Goal: Information Seeking & Learning: Compare options

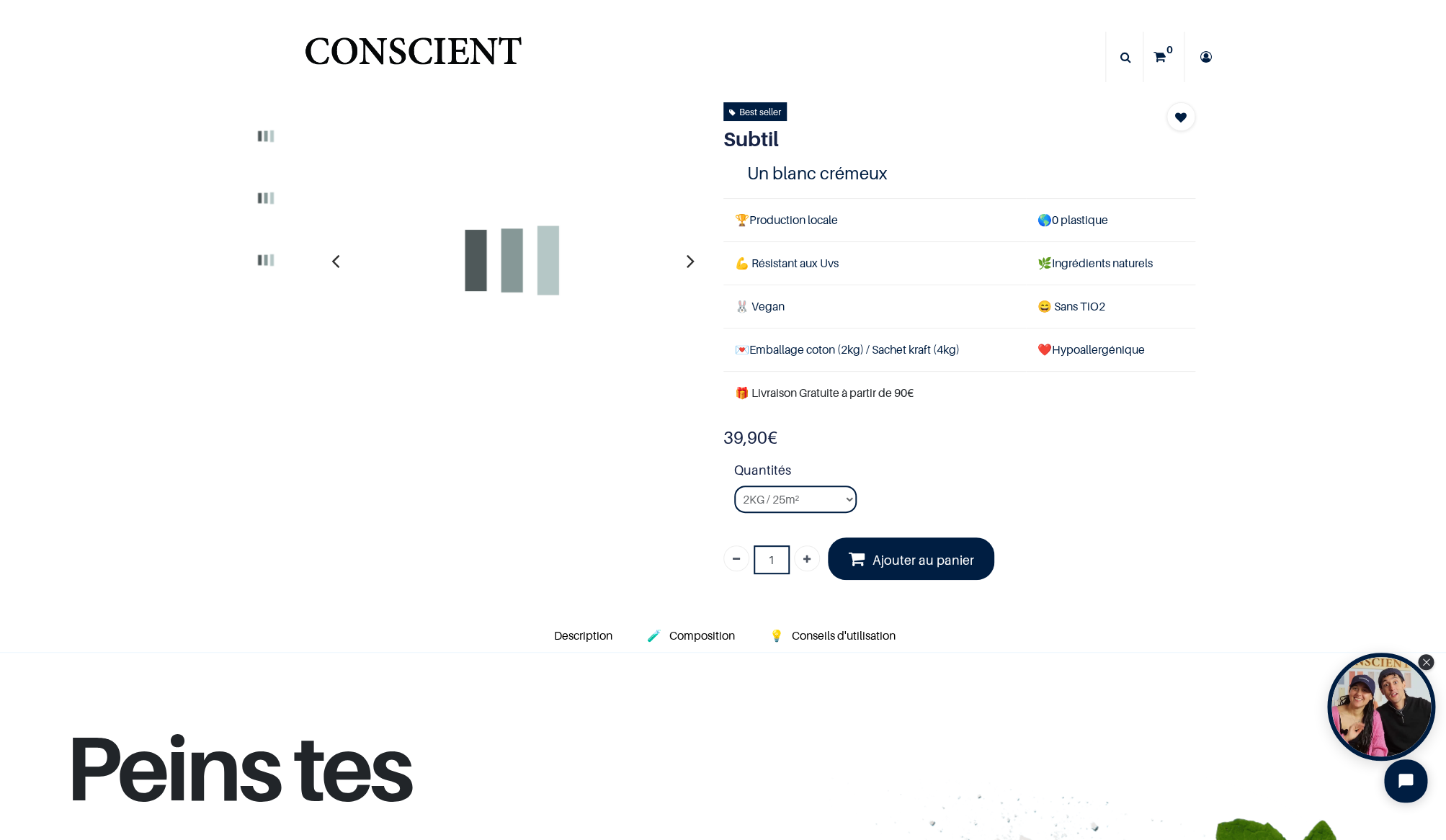
select select "127"
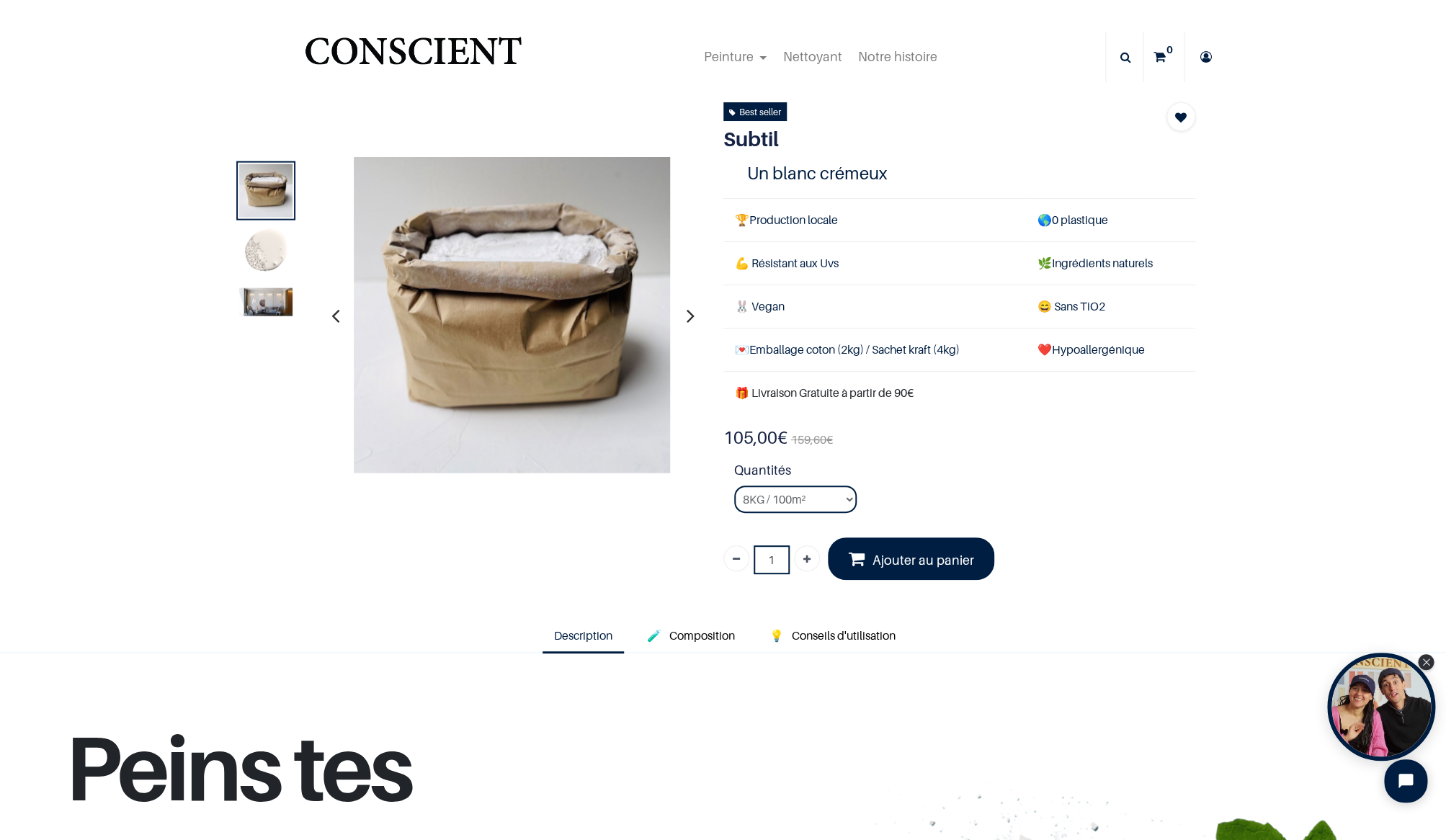
click at [268, 242] on img at bounding box center [266, 252] width 53 height 53
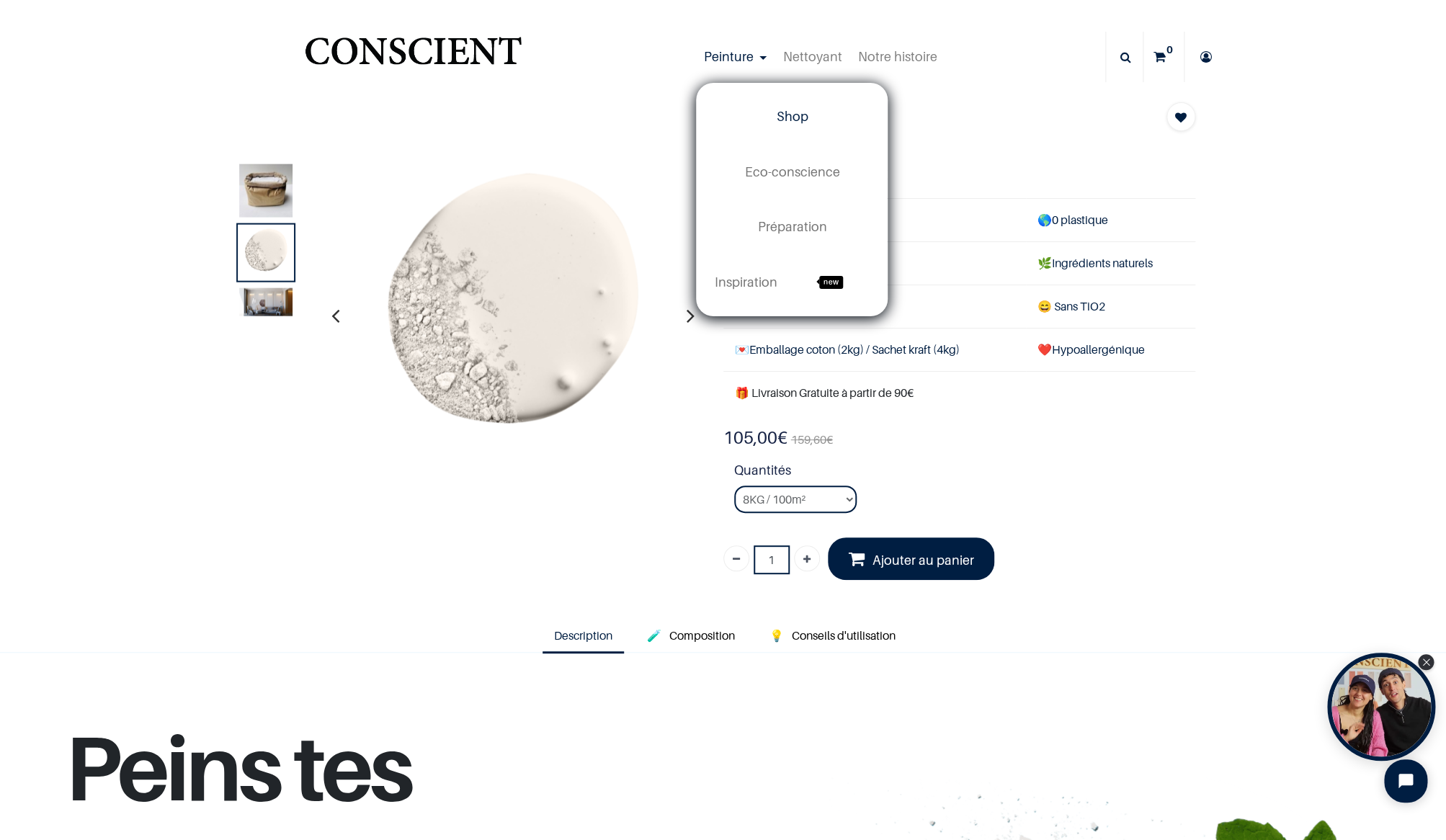
click at [798, 117] on span "Shop" at bounding box center [792, 116] width 31 height 15
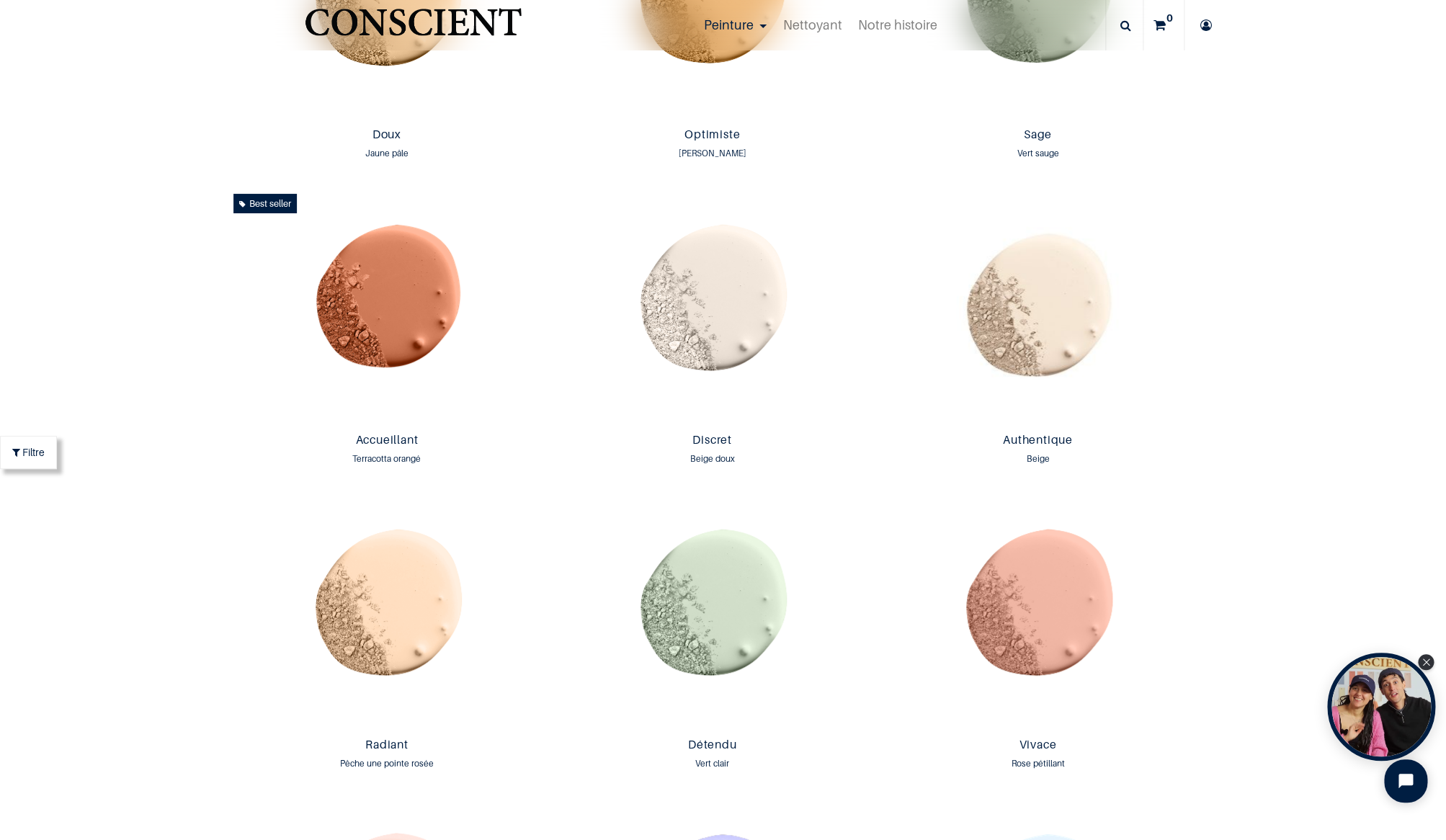
scroll to position [1756, 0]
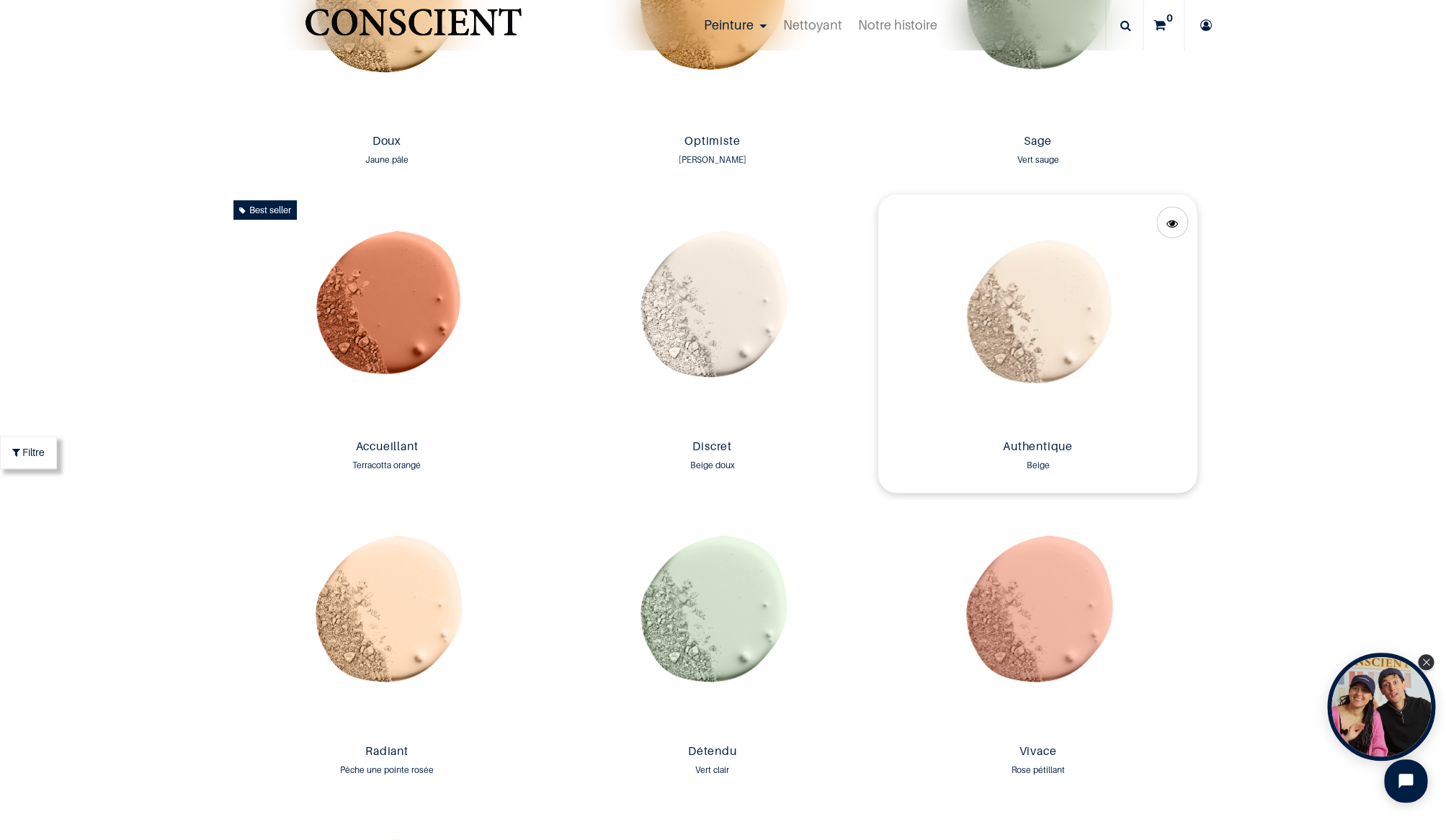
click at [1053, 315] on img at bounding box center [1038, 314] width 319 height 239
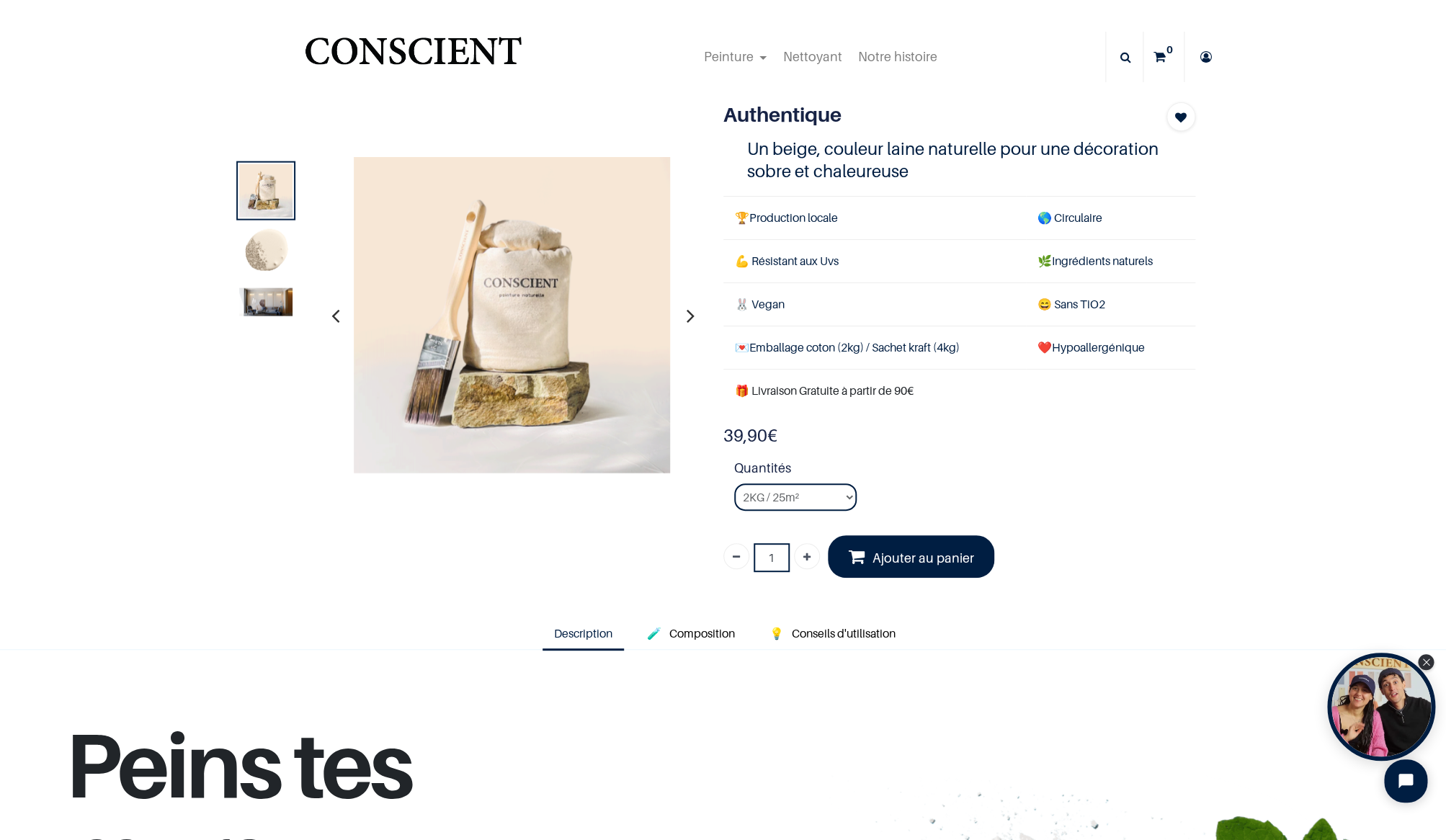
scroll to position [2, 0]
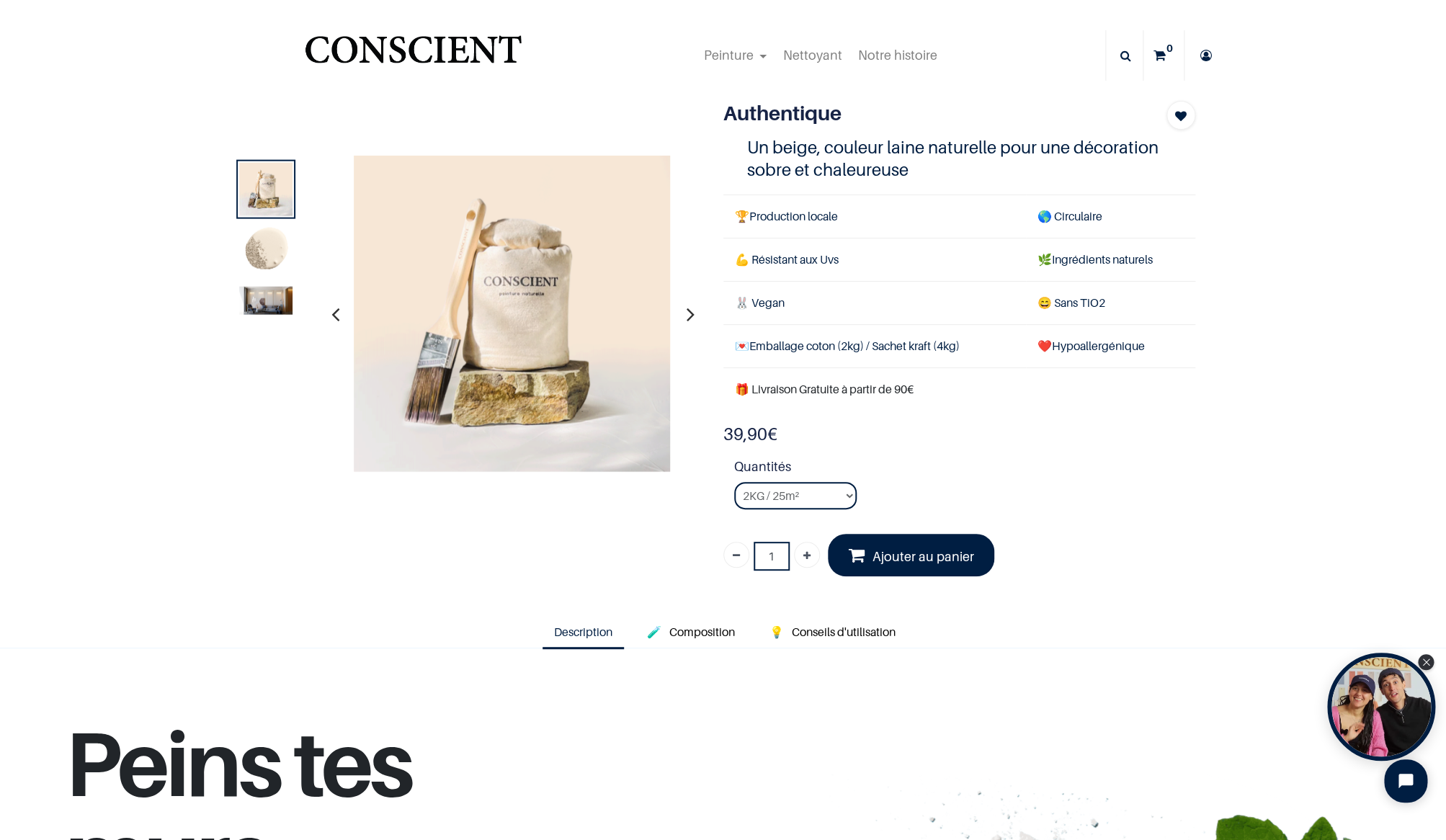
click at [689, 316] on icon "button" at bounding box center [691, 313] width 8 height 39
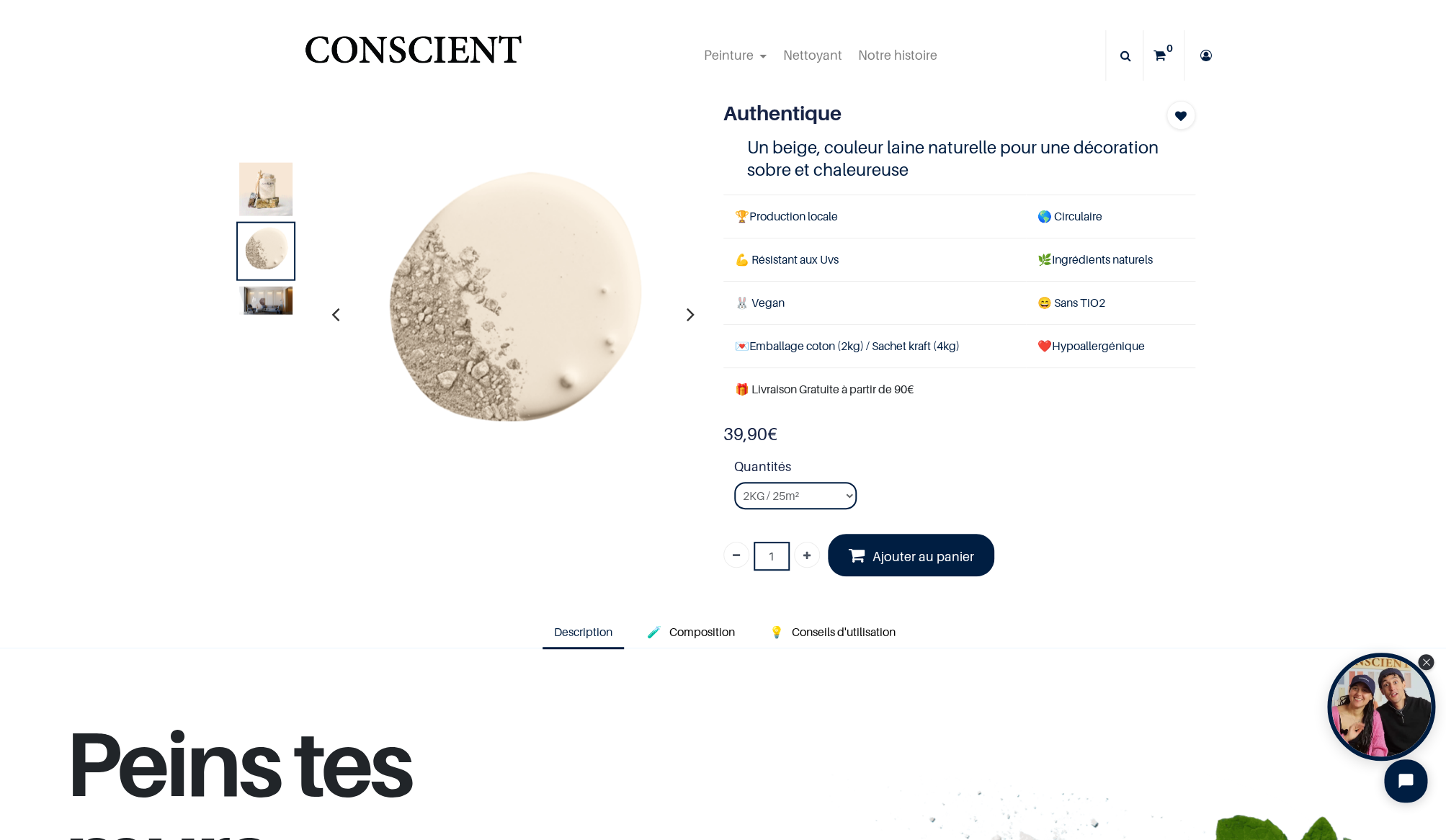
click at [689, 316] on icon "button" at bounding box center [691, 313] width 8 height 39
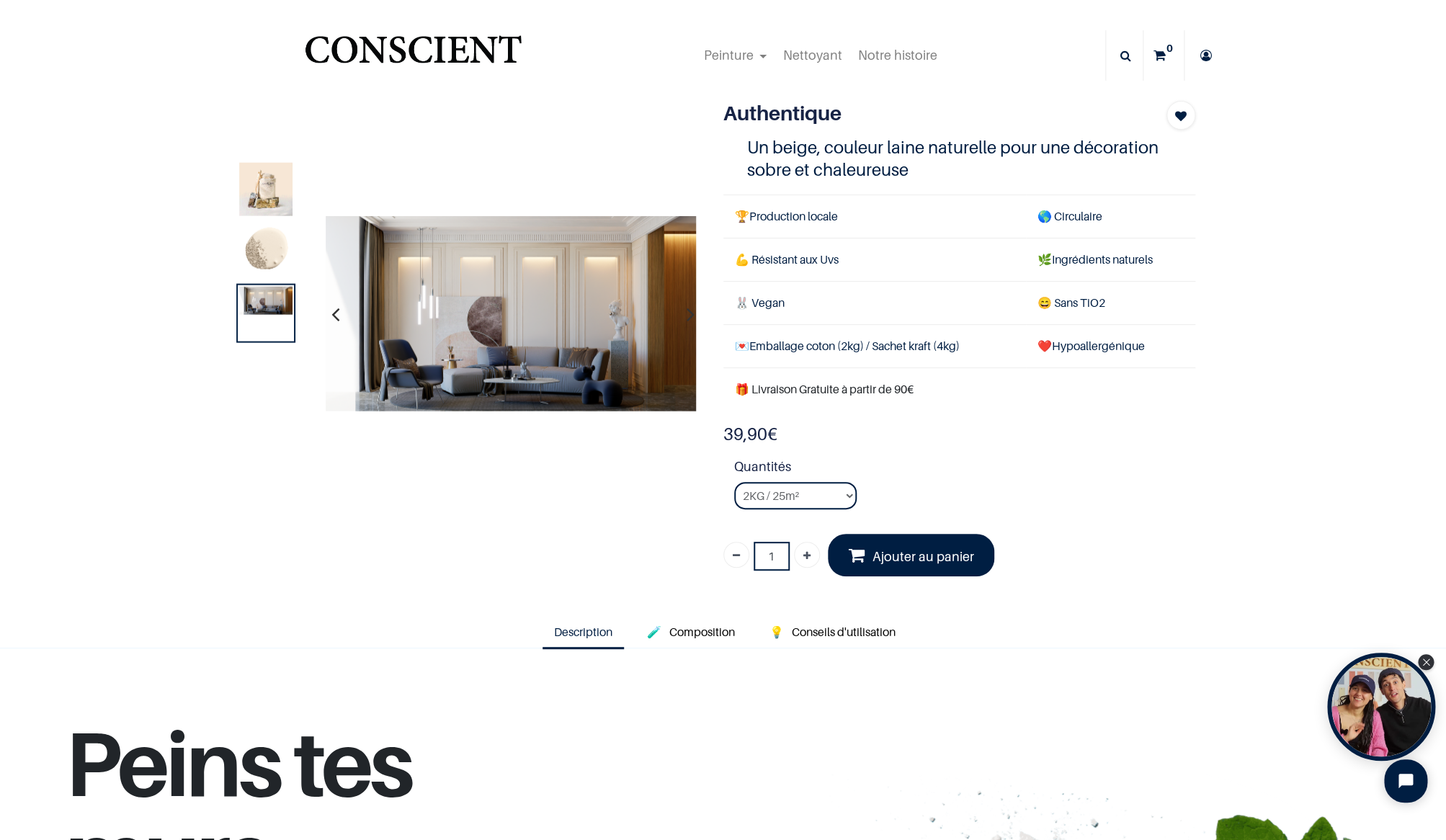
click at [587, 277] on img at bounding box center [510, 313] width 371 height 196
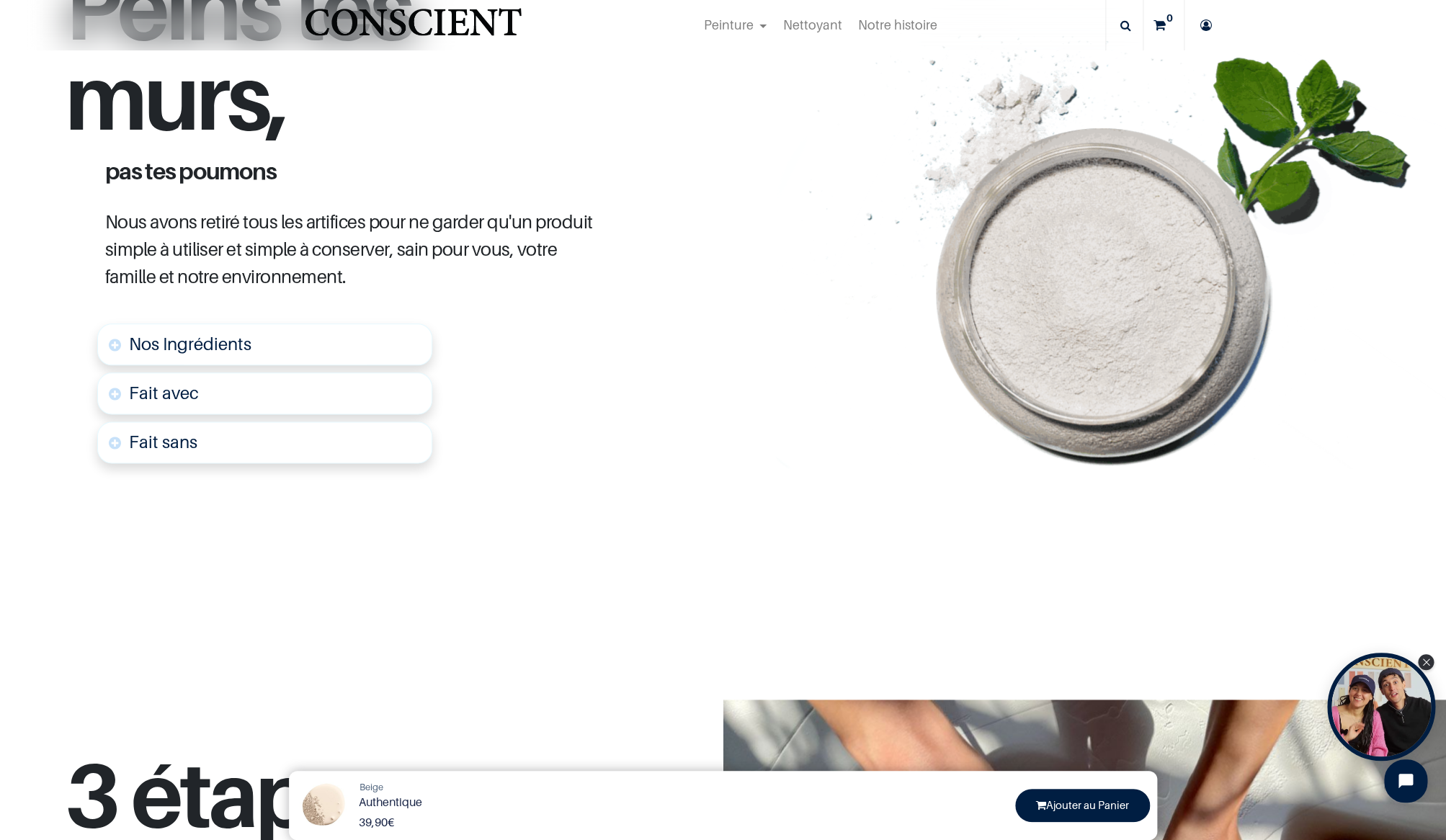
scroll to position [250, 0]
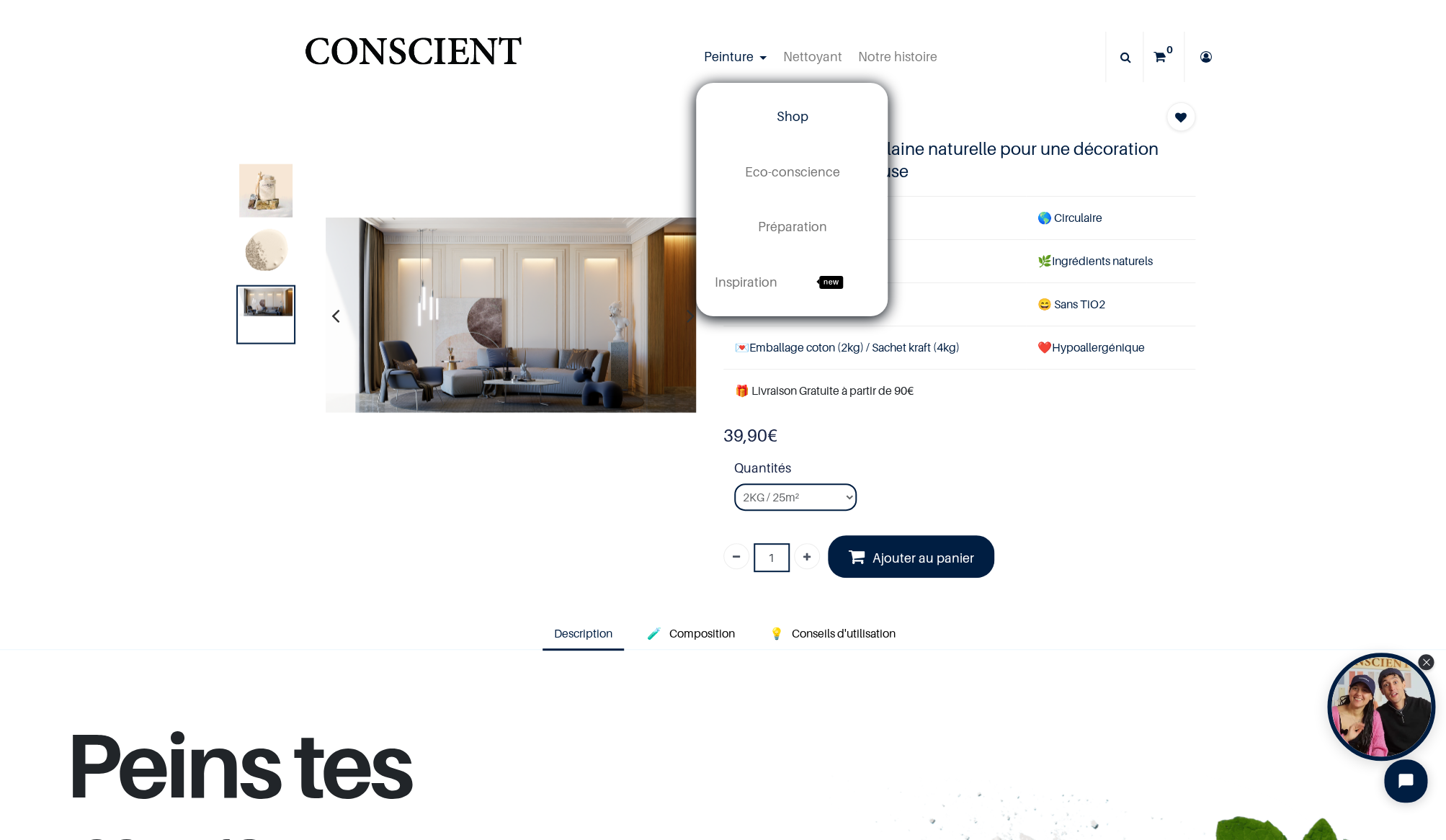
click at [783, 118] on span "Shop" at bounding box center [792, 116] width 31 height 15
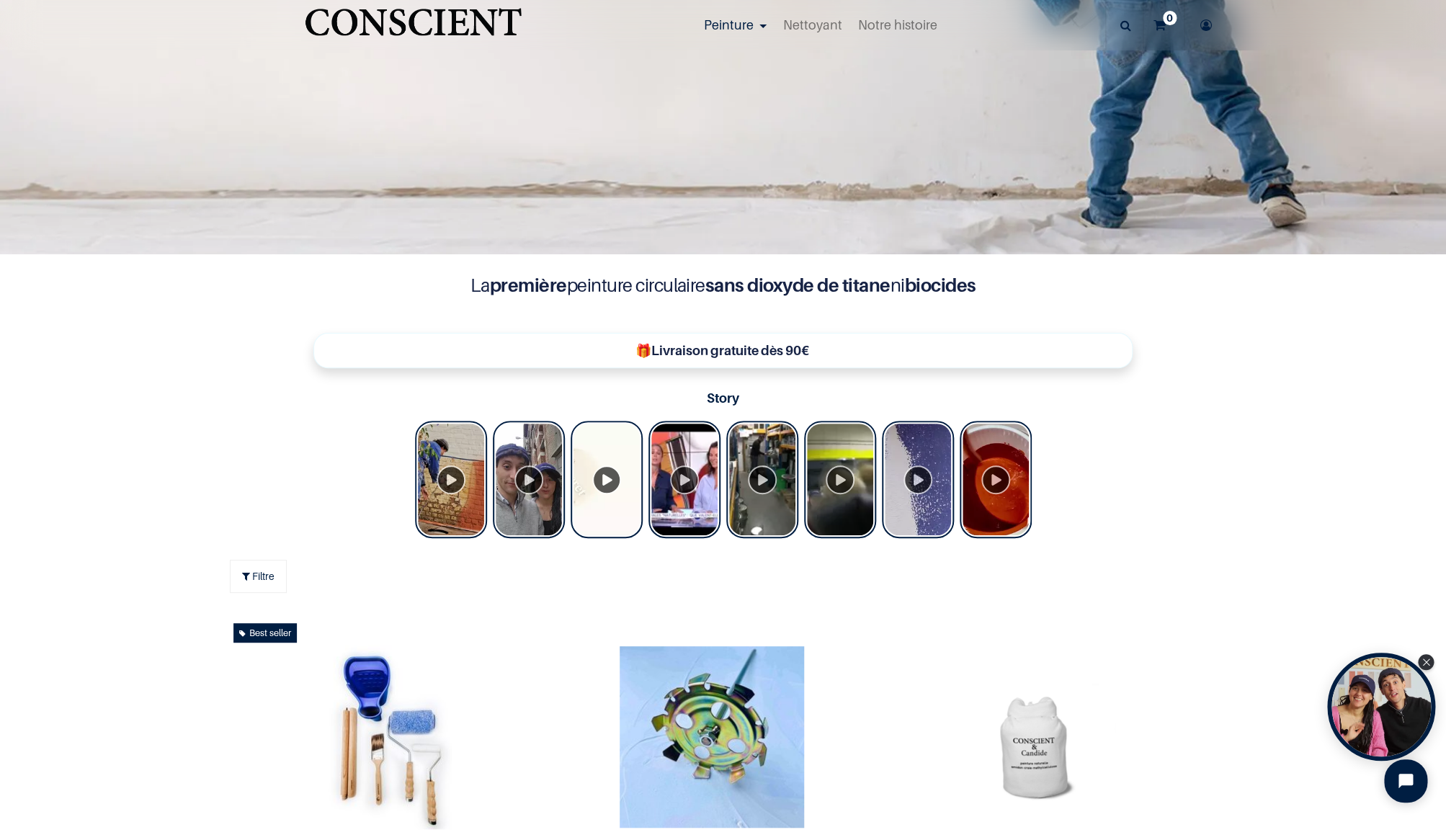
scroll to position [478, 0]
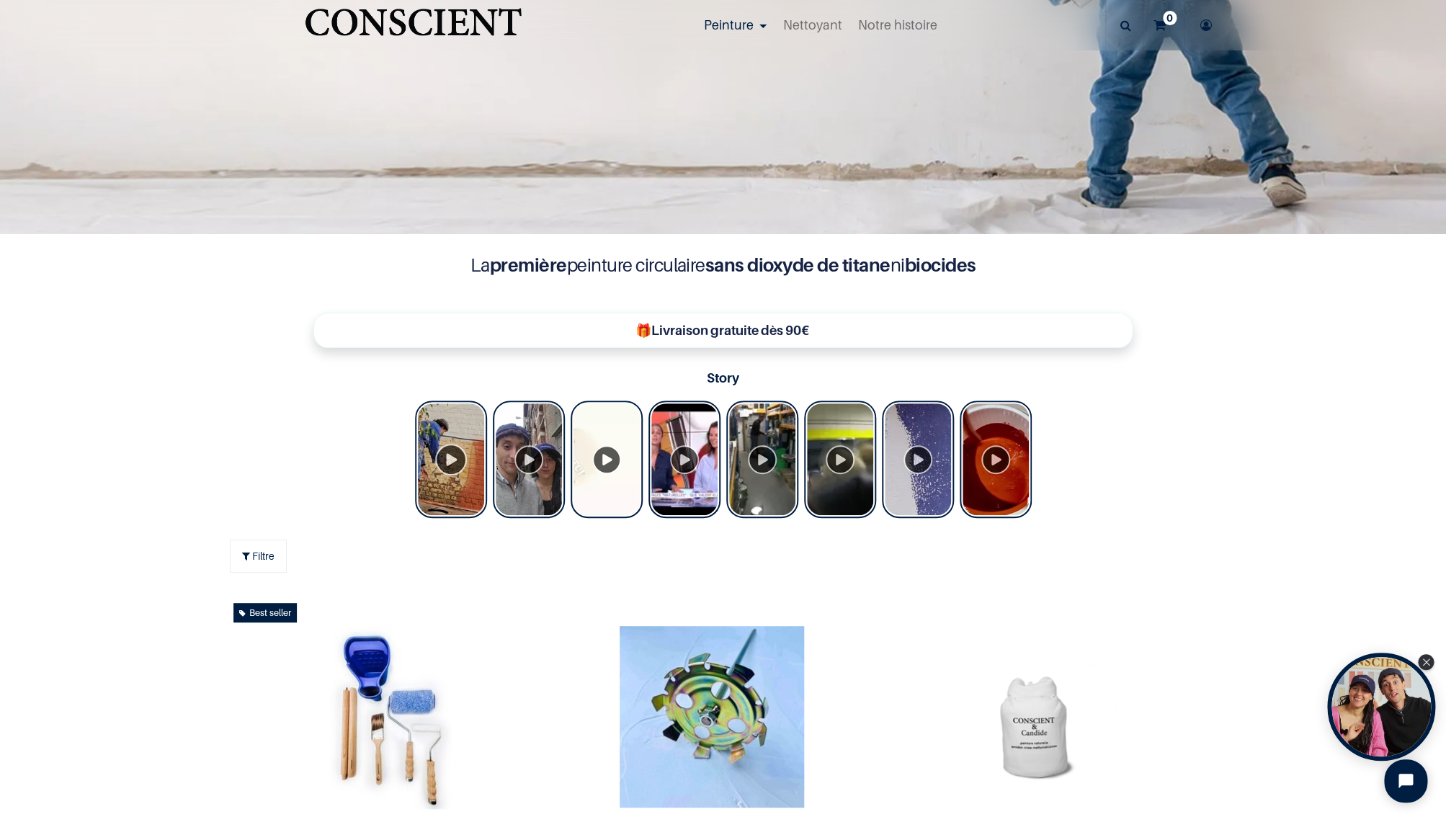
click at [451, 447] on div "Tolstoy Stories" at bounding box center [451, 459] width 72 height 118
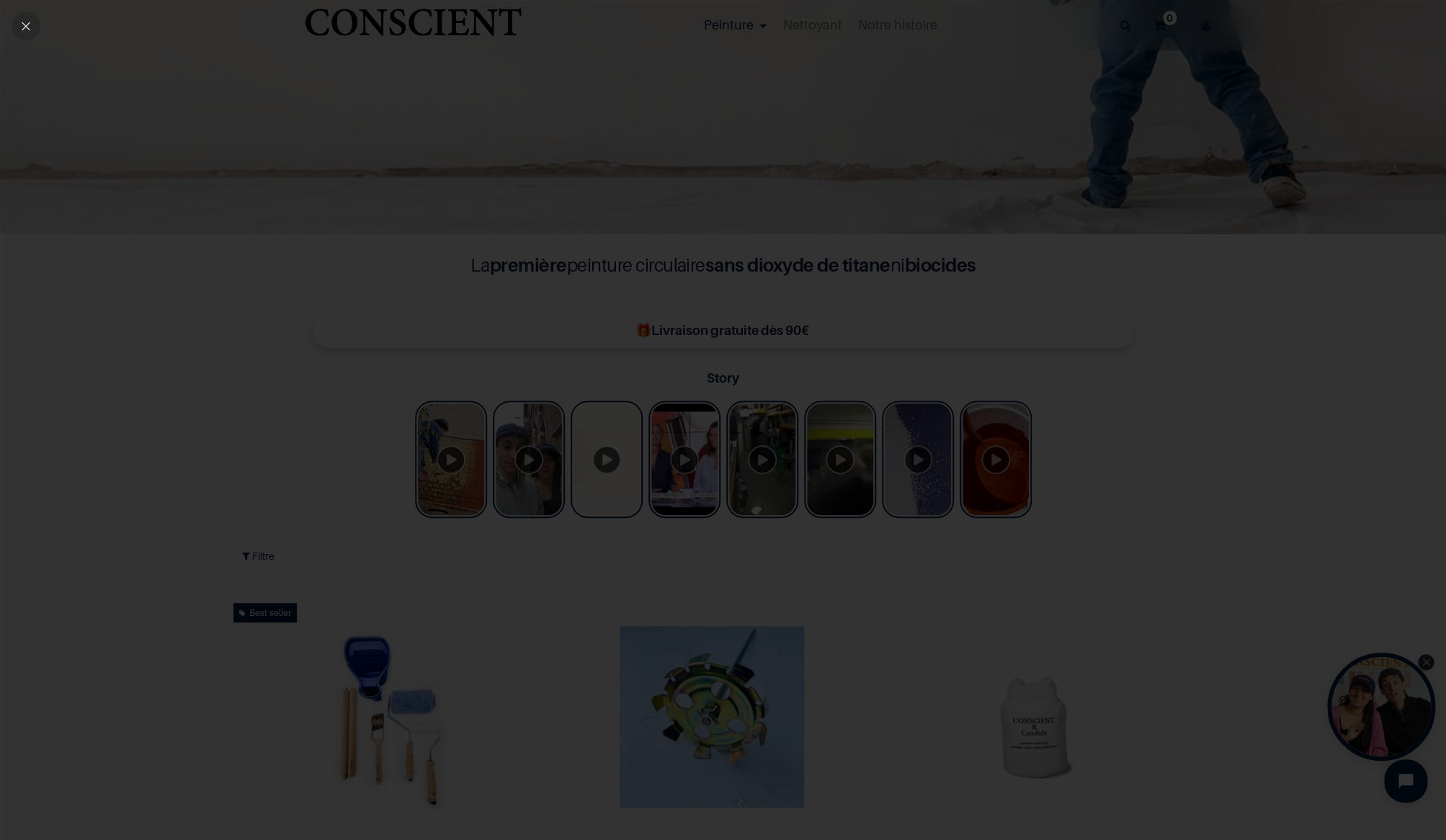
click at [29, 23] on icon "Close" at bounding box center [26, 26] width 13 height 13
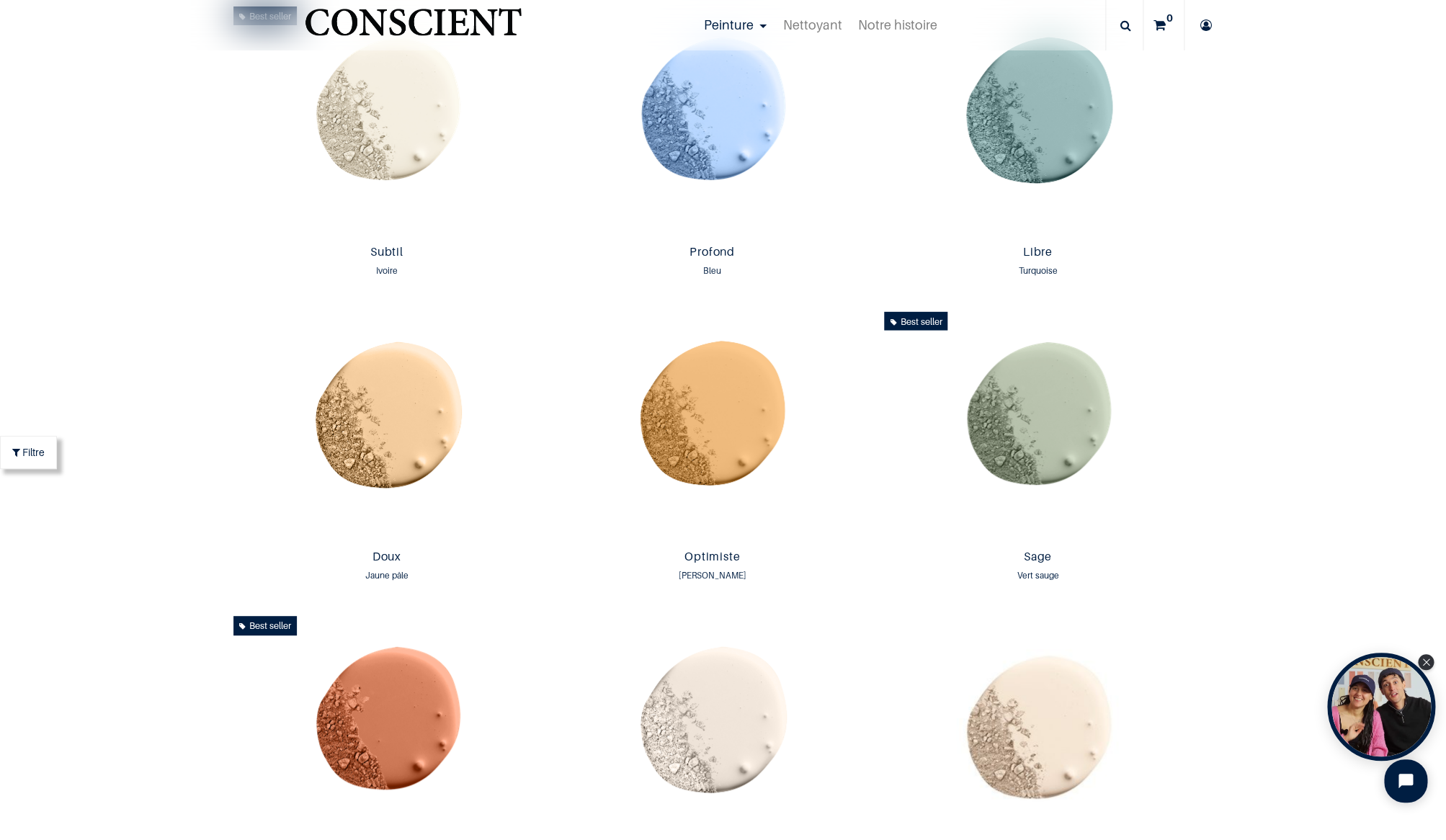
scroll to position [1342, 0]
click at [369, 159] on img at bounding box center [387, 119] width 319 height 239
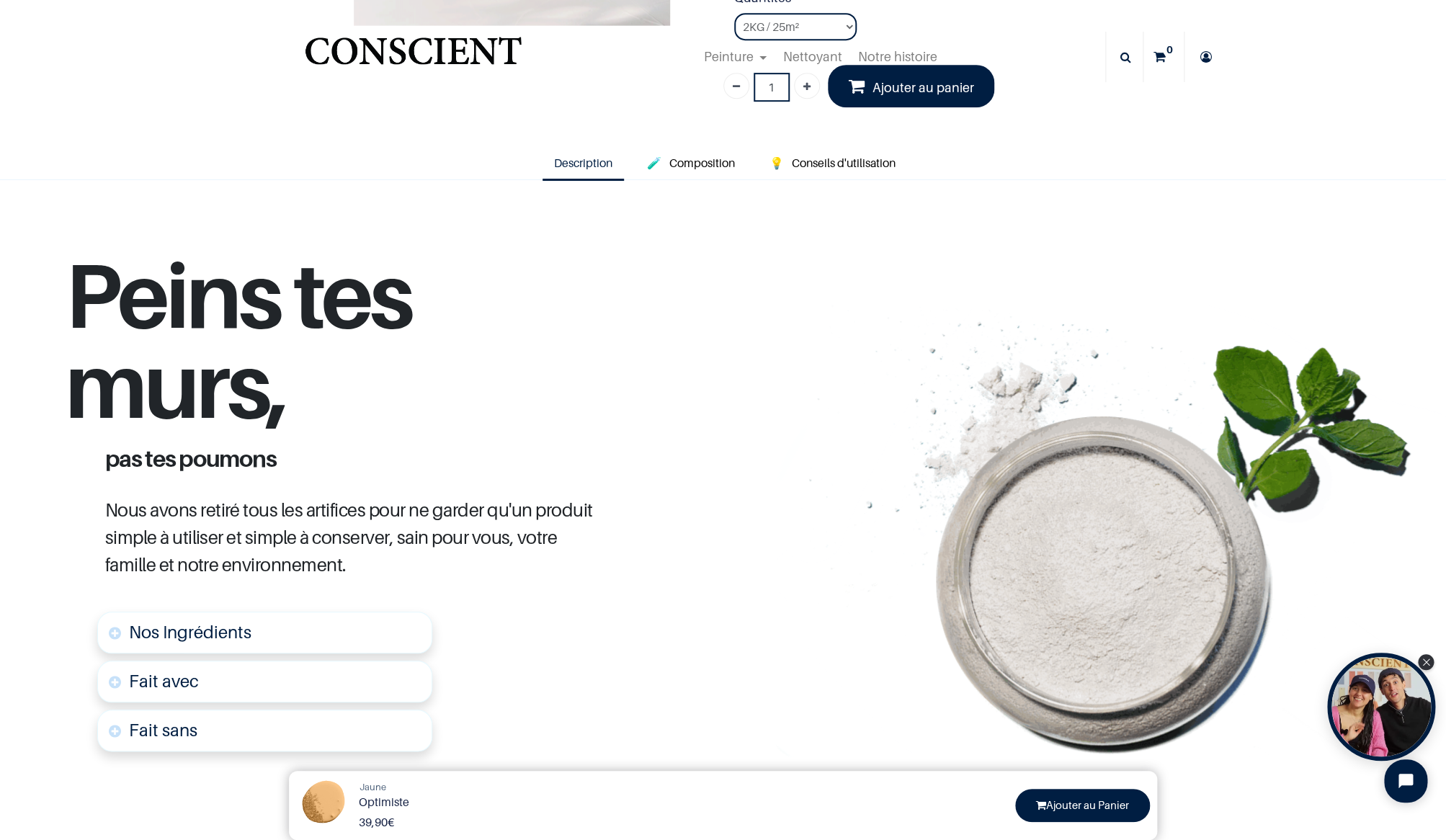
scroll to position [121, 0]
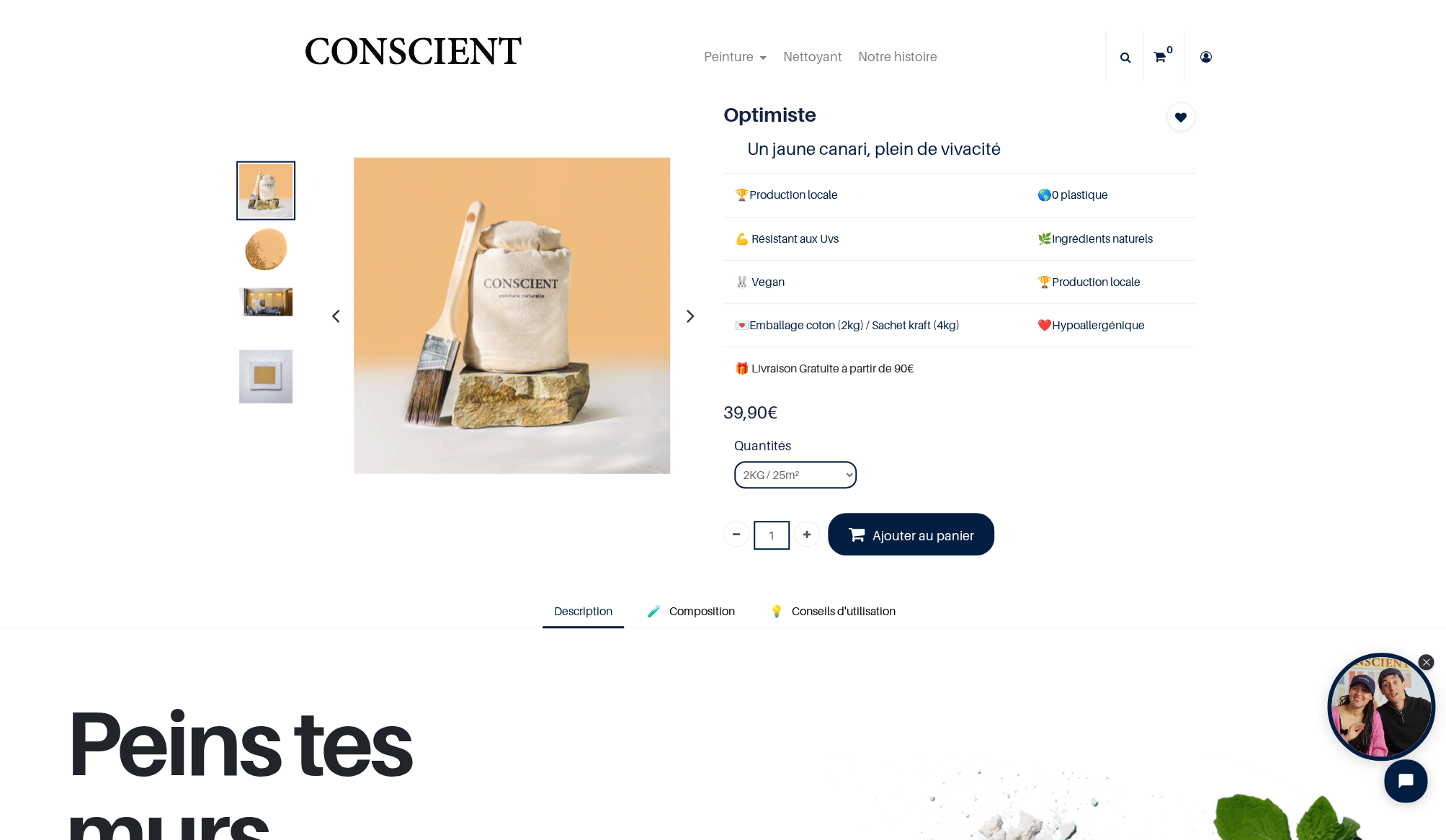
click at [246, 365] on img at bounding box center [266, 376] width 53 height 53
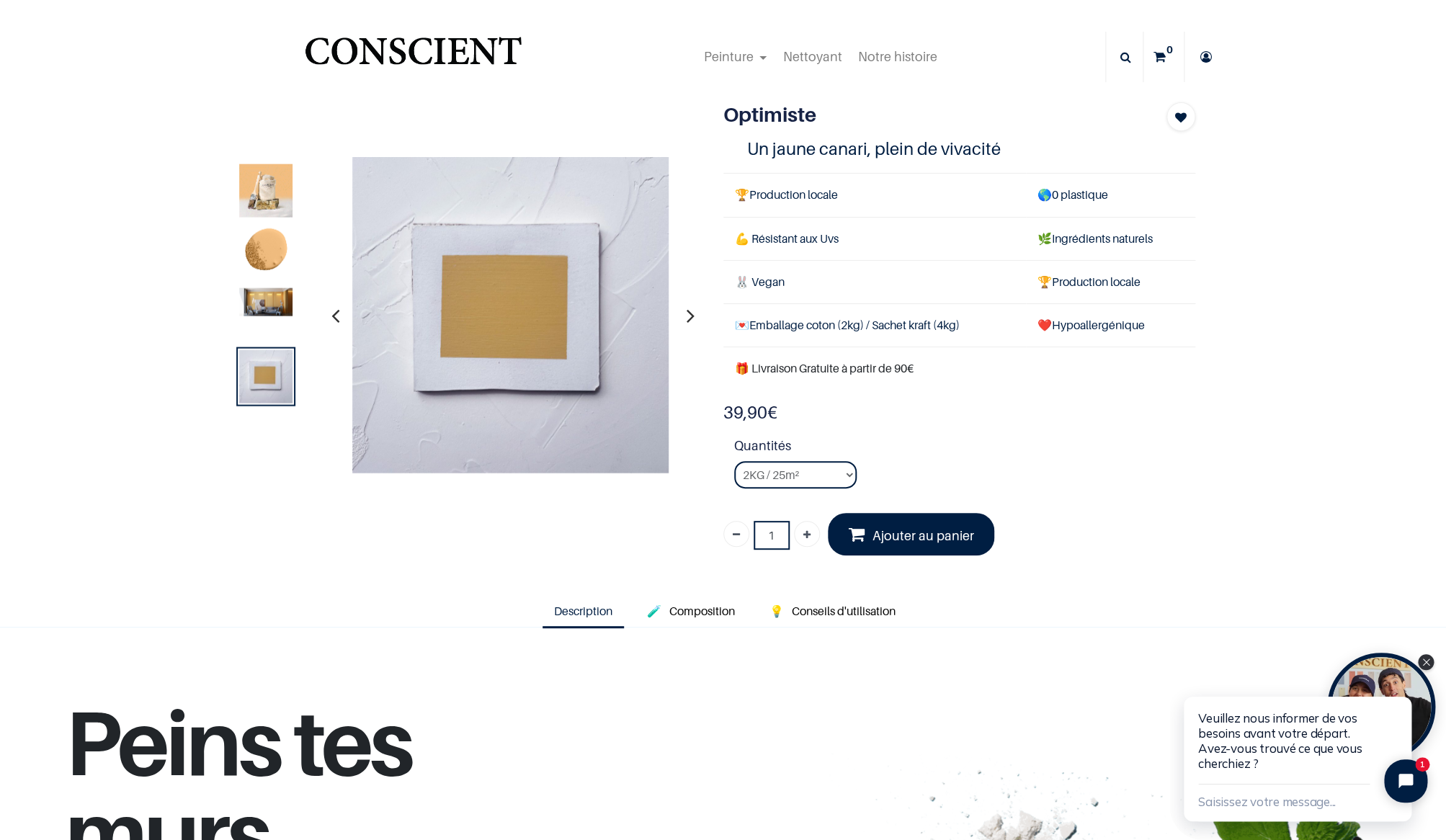
click at [257, 316] on img at bounding box center [266, 301] width 53 height 28
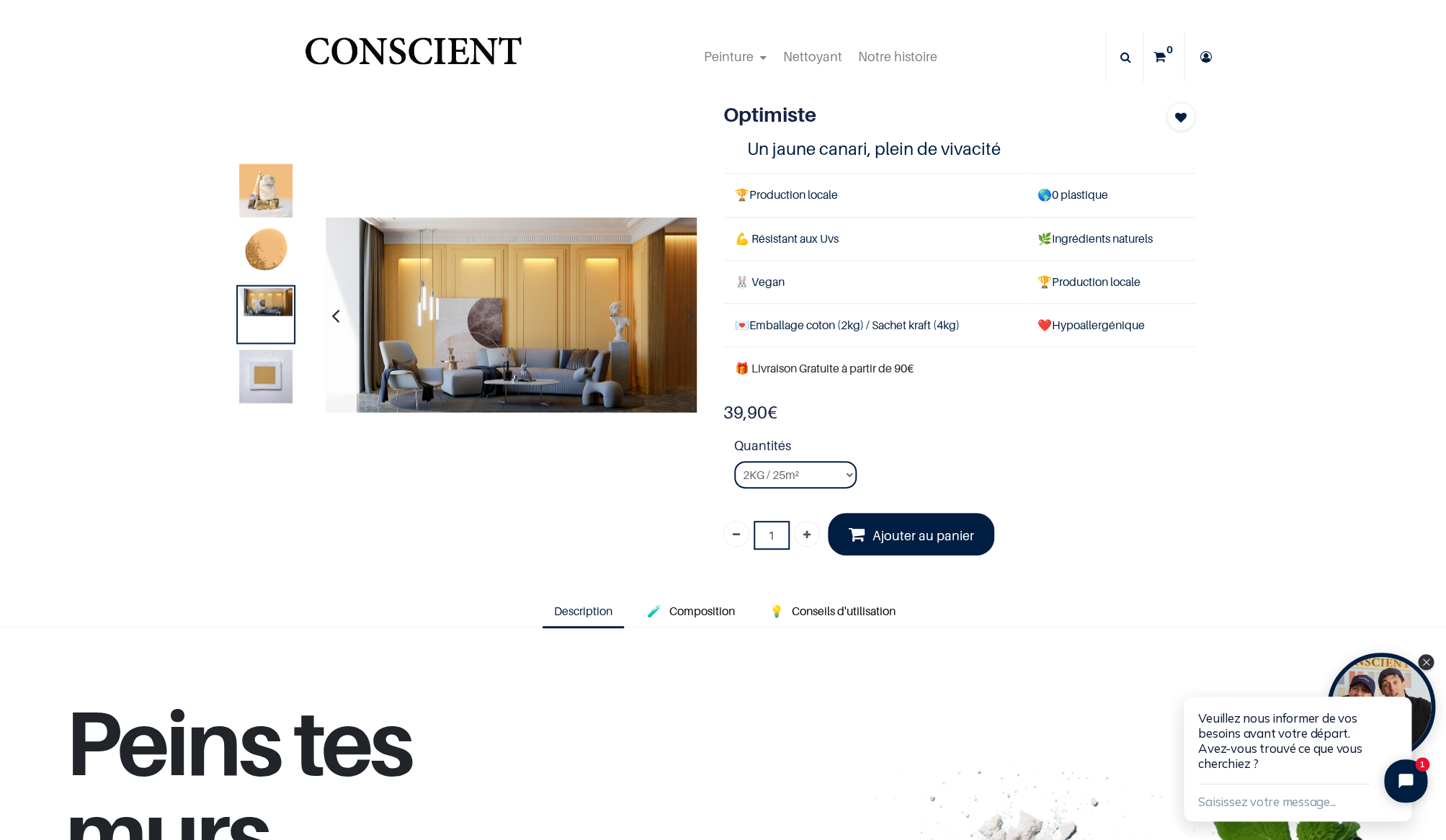
click at [266, 258] on img at bounding box center [266, 252] width 53 height 53
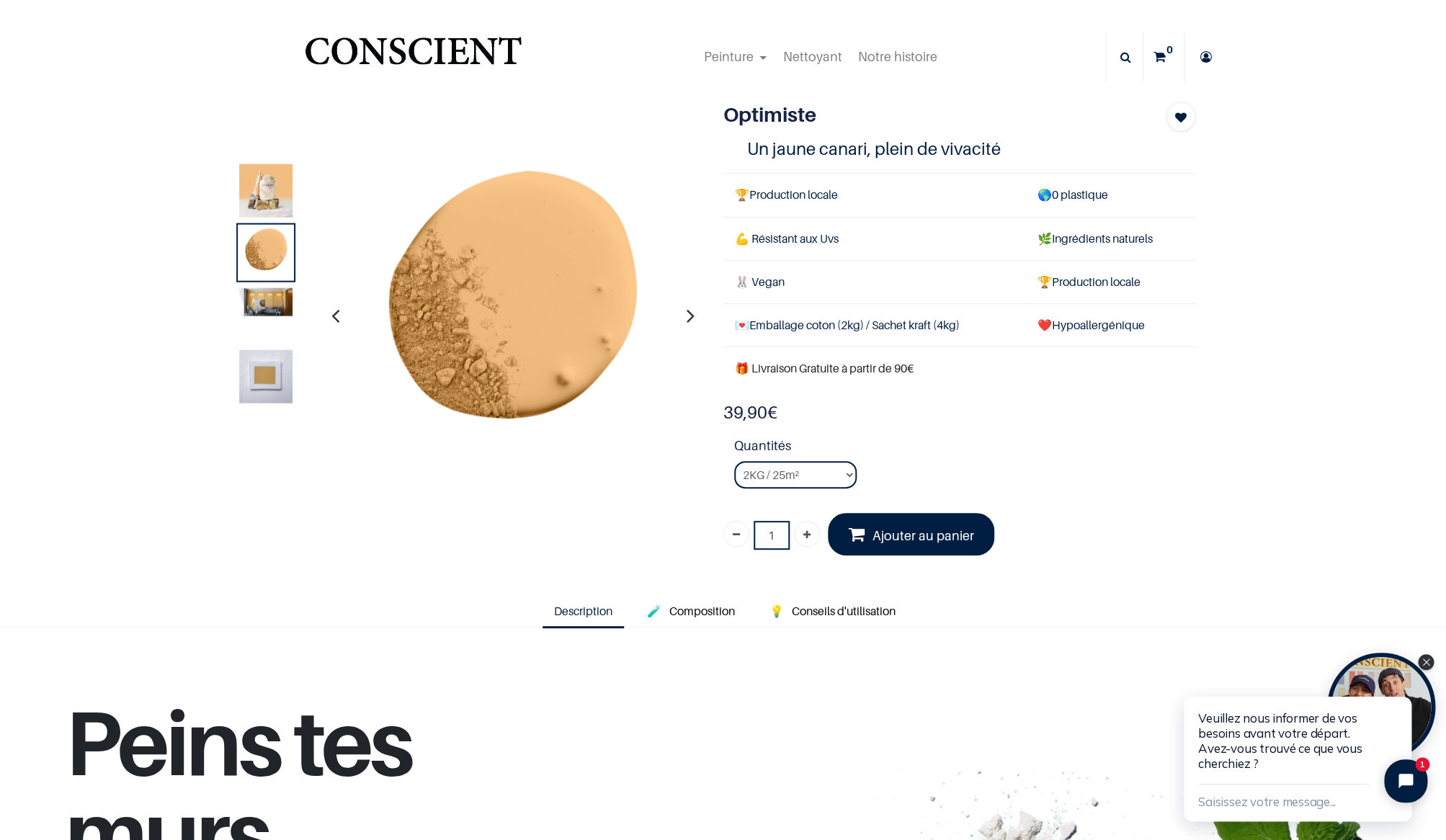
click at [269, 309] on img at bounding box center [266, 301] width 53 height 28
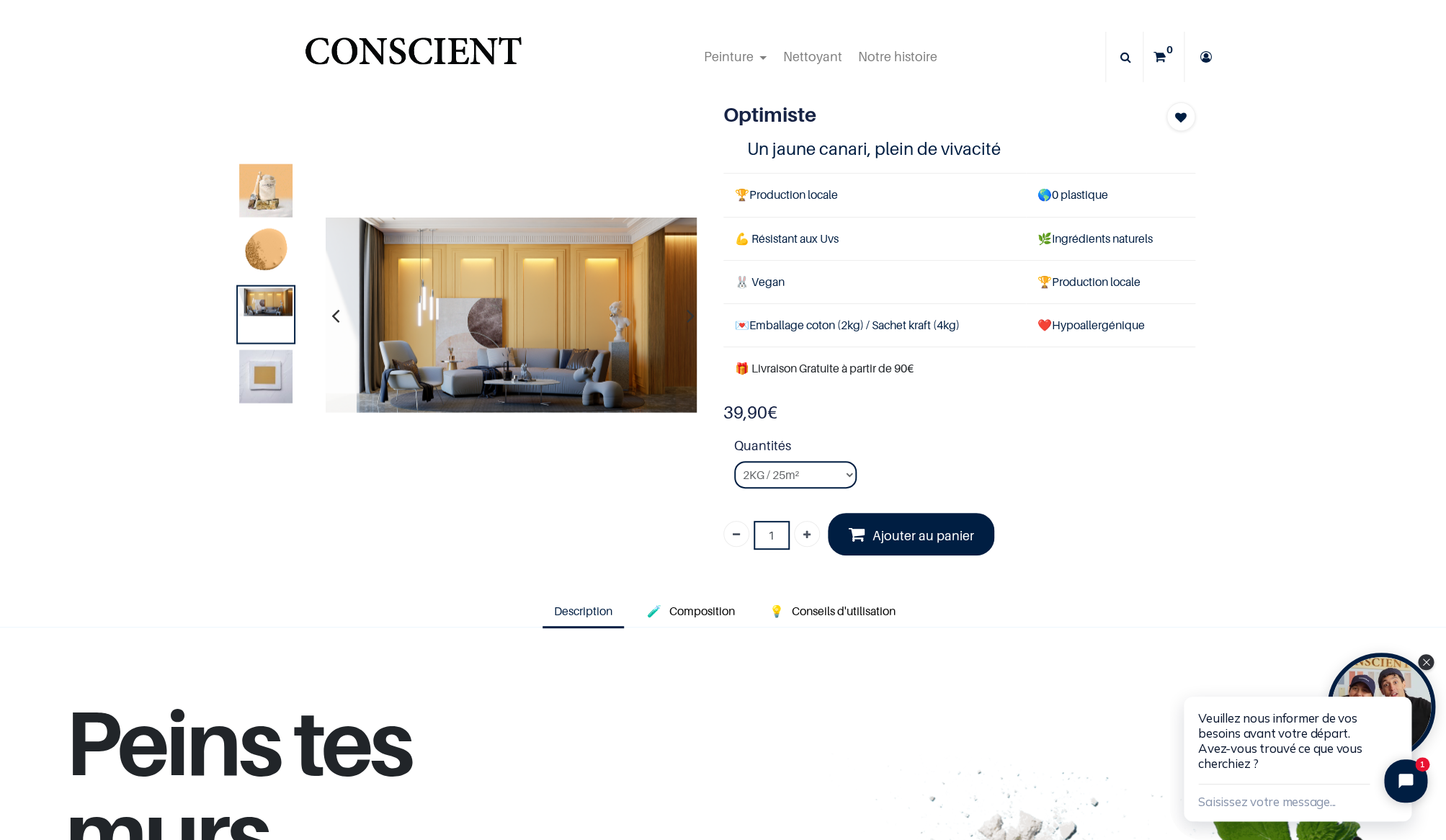
click at [550, 318] on img at bounding box center [512, 315] width 372 height 196
click at [477, 312] on img at bounding box center [512, 315] width 372 height 196
click at [719, 606] on span "Composition" at bounding box center [703, 611] width 66 height 14
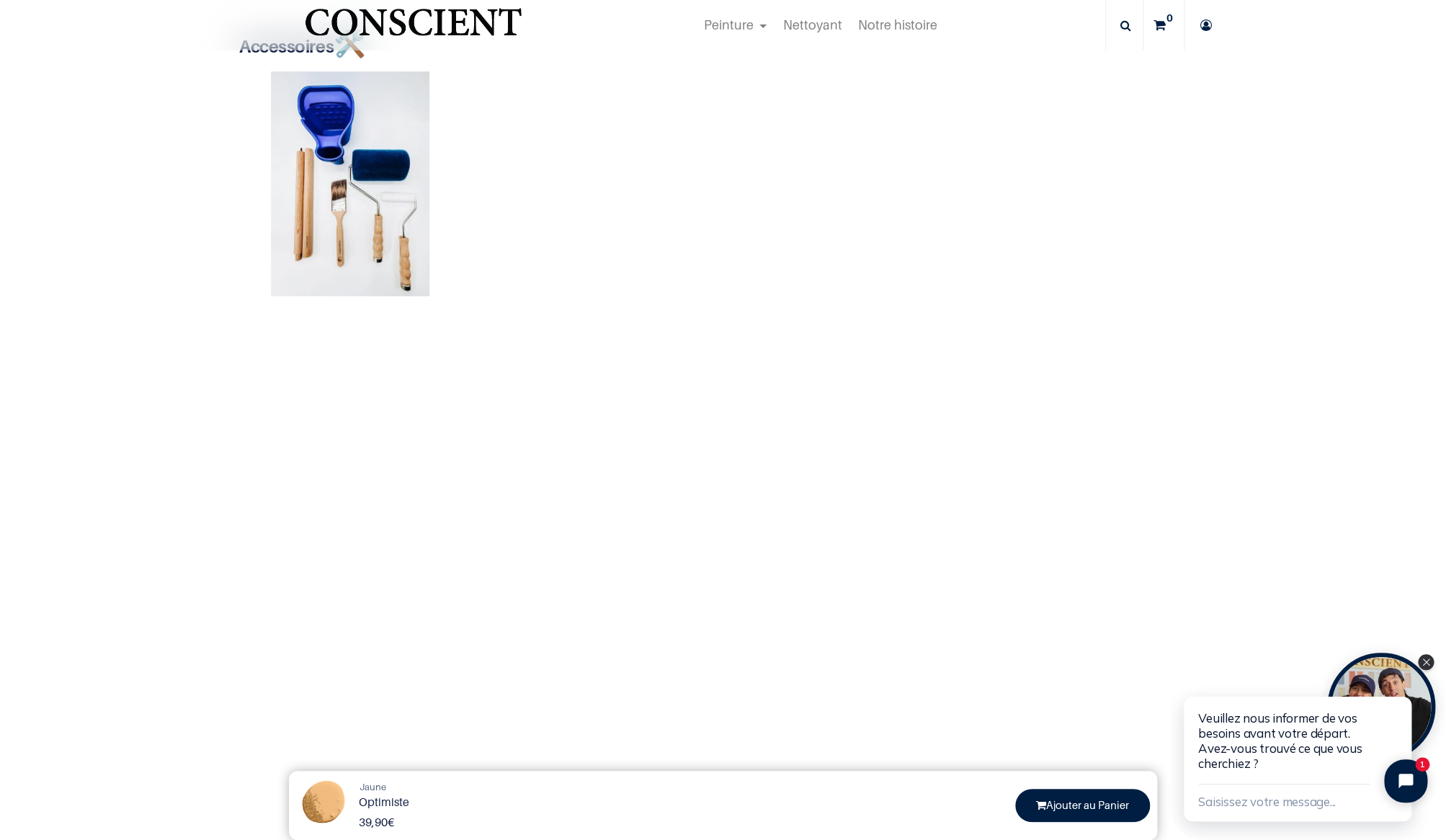
scroll to position [120, 0]
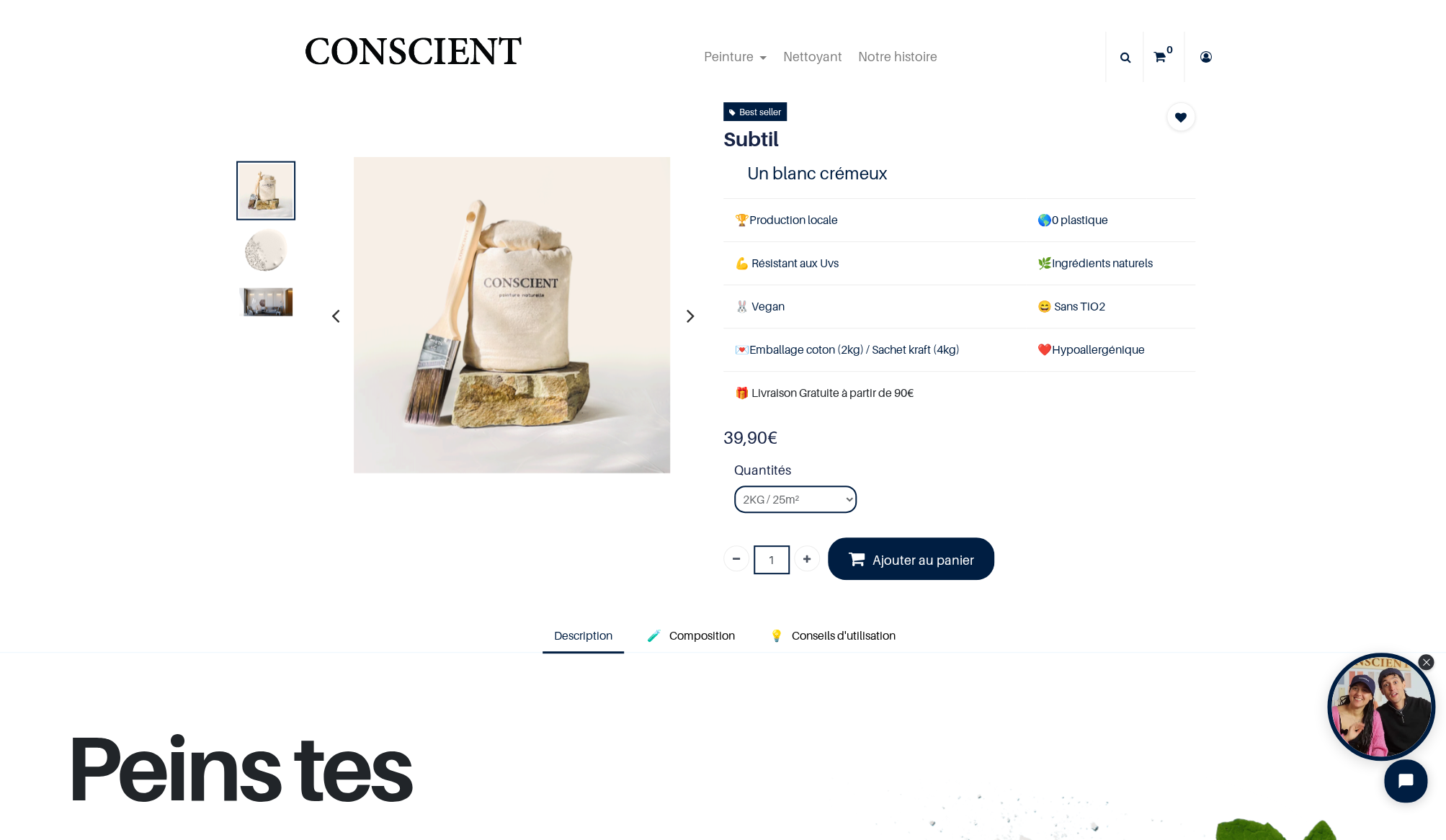
click at [276, 303] on img at bounding box center [266, 301] width 53 height 28
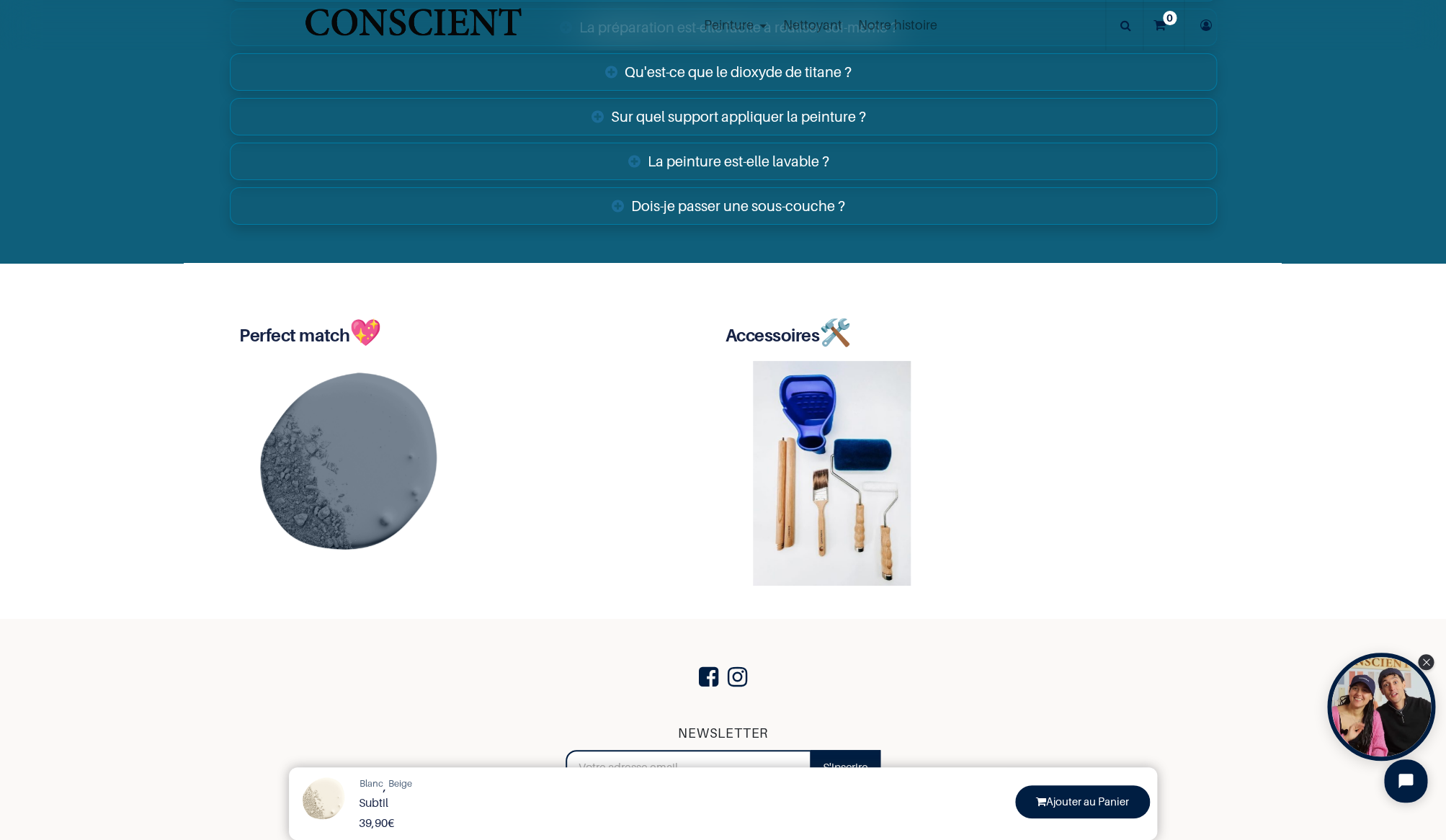
scroll to position [2792, 0]
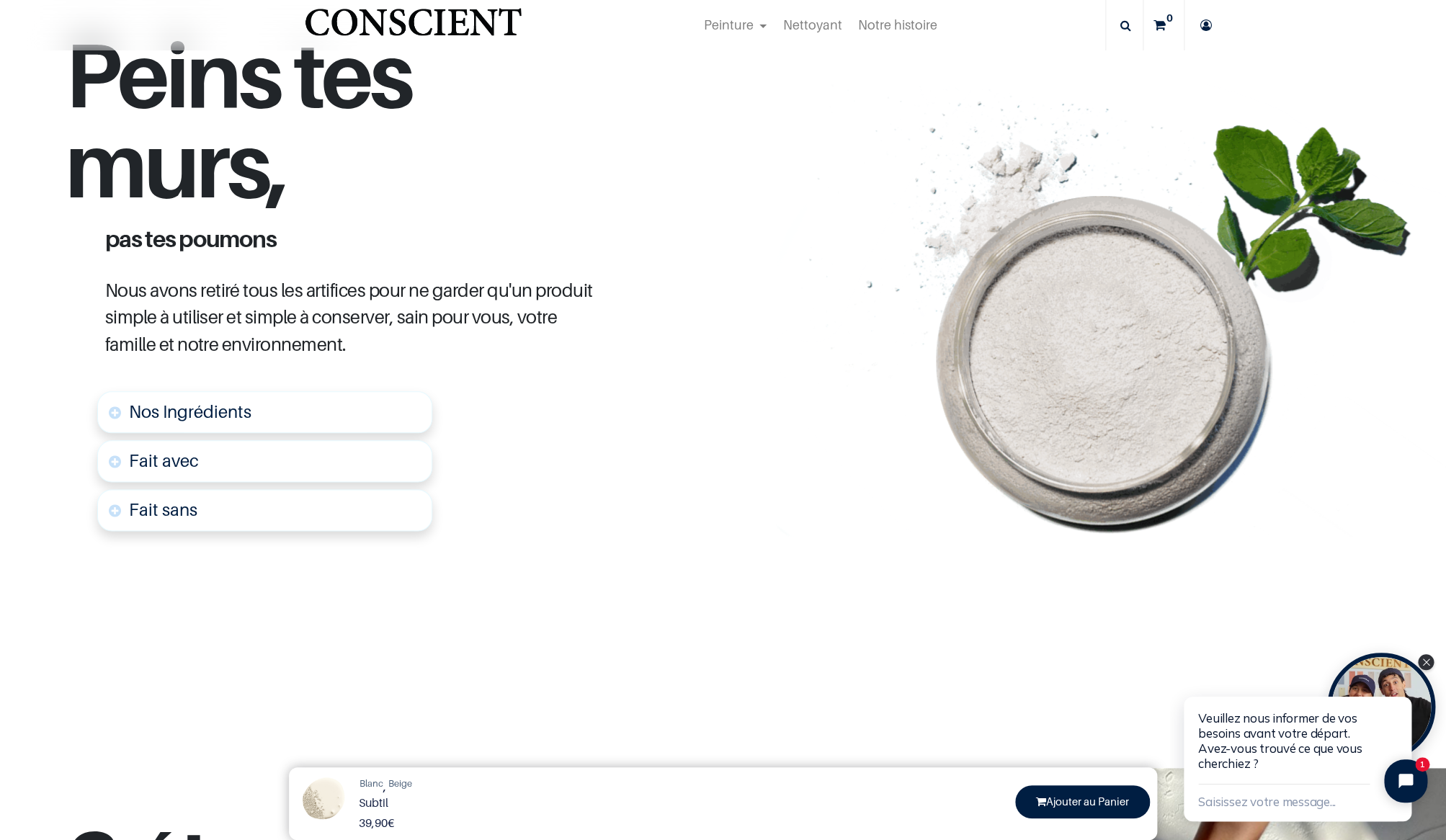
scroll to position [147, 0]
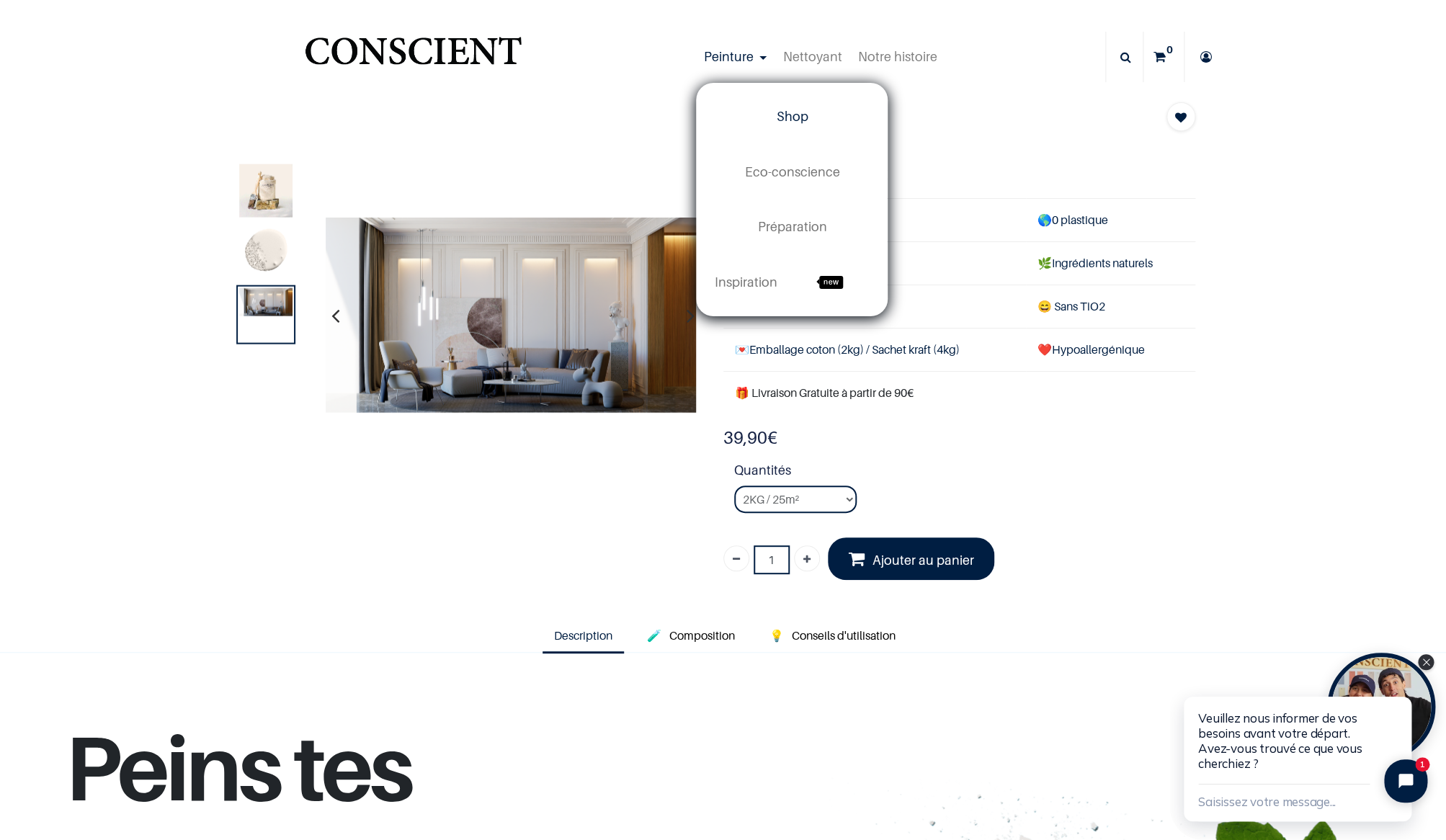
click at [796, 117] on span "Shop" at bounding box center [792, 116] width 31 height 15
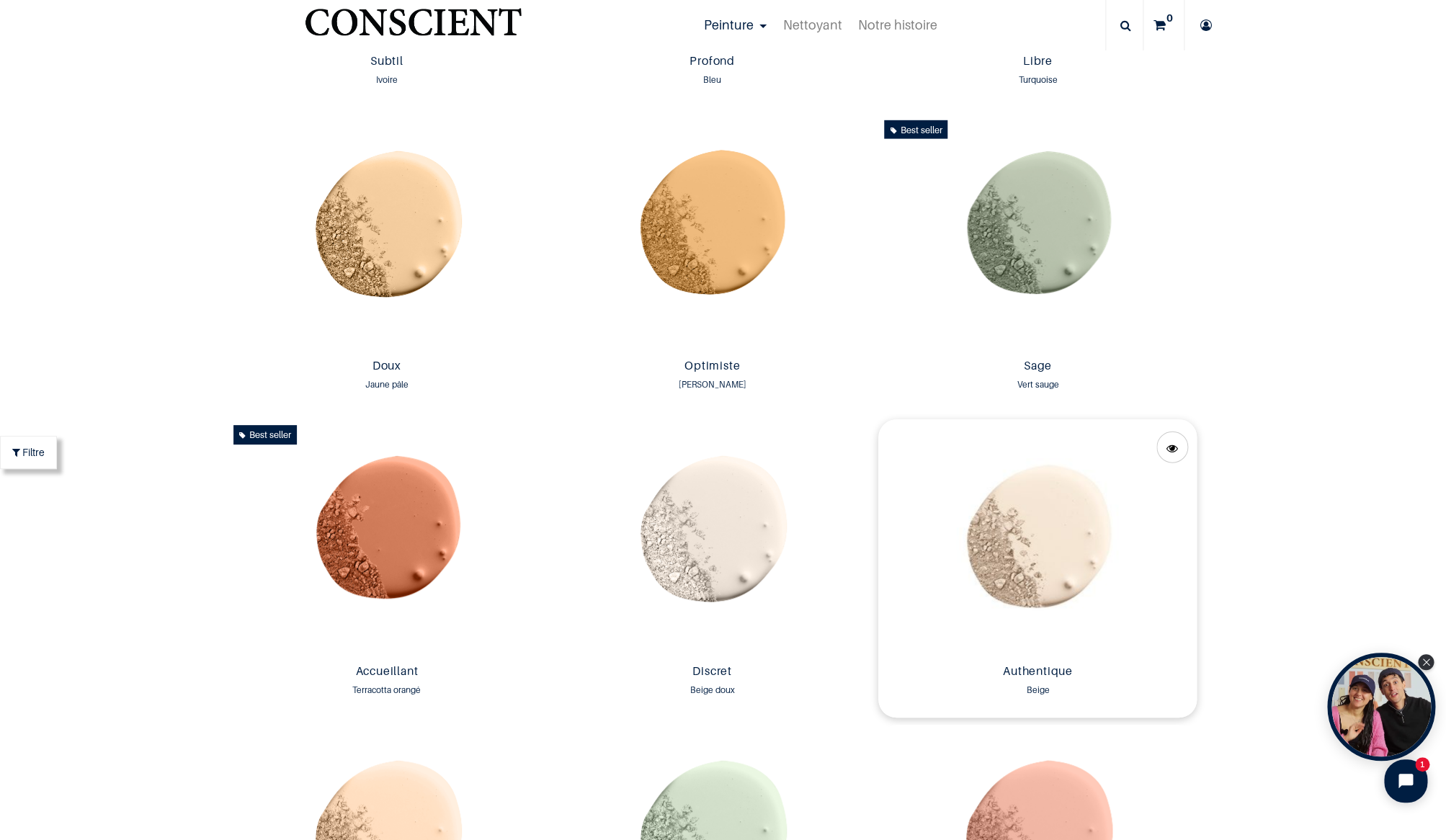
scroll to position [1532, 0]
click at [378, 247] on img at bounding box center [387, 233] width 319 height 239
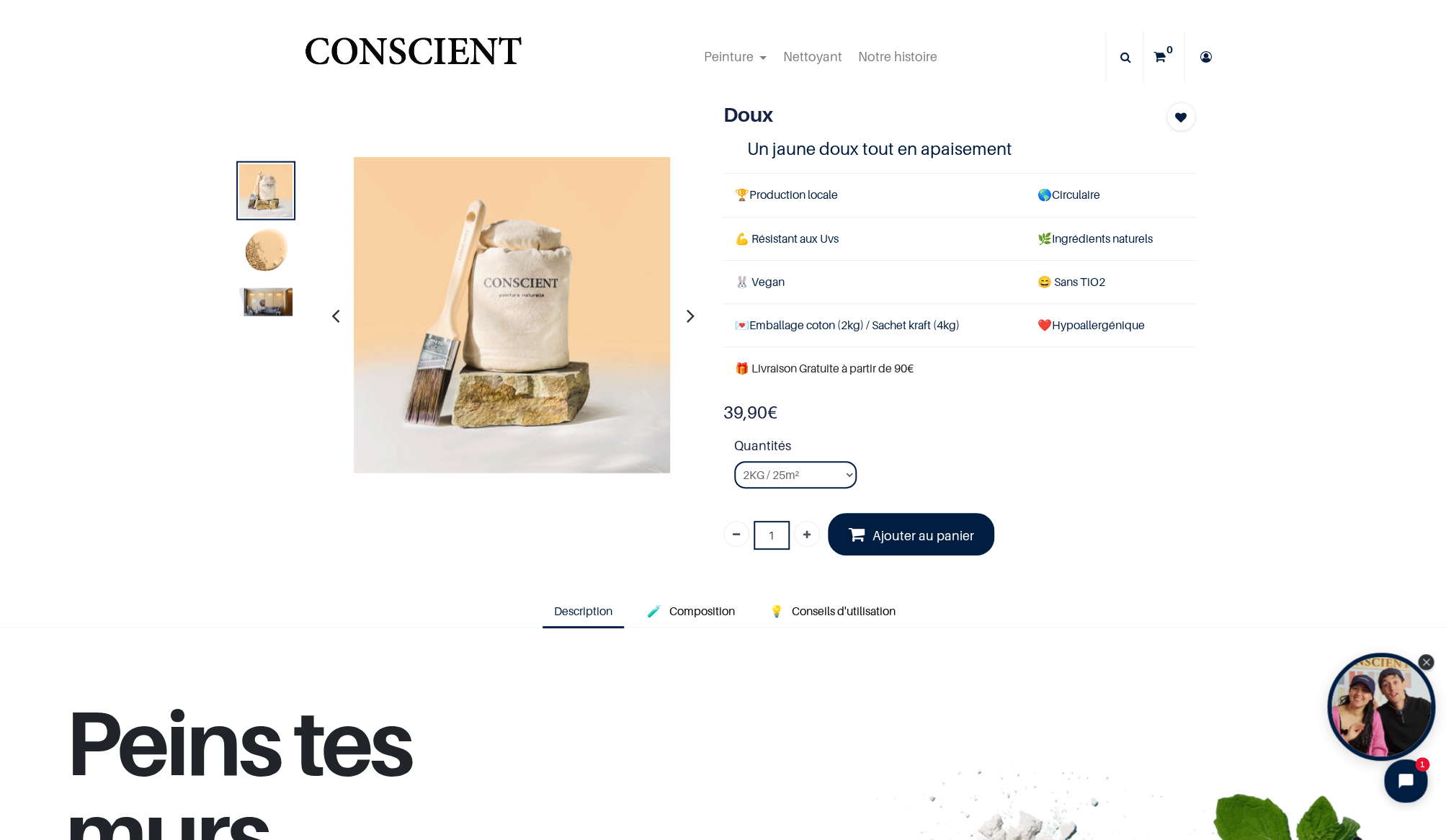
click at [286, 301] on img at bounding box center [266, 301] width 53 height 28
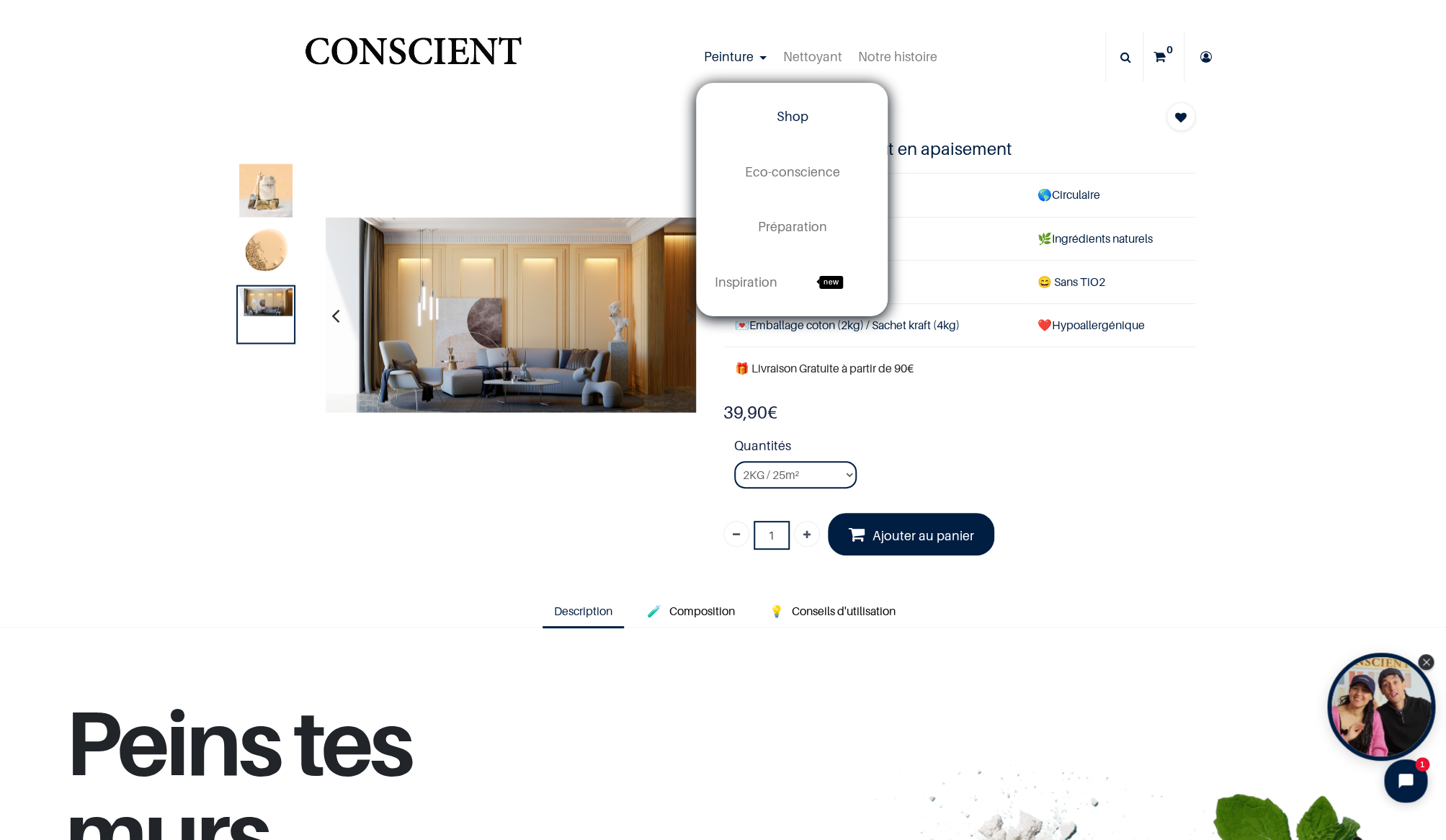
click at [762, 115] on link "Shop" at bounding box center [792, 117] width 190 height 55
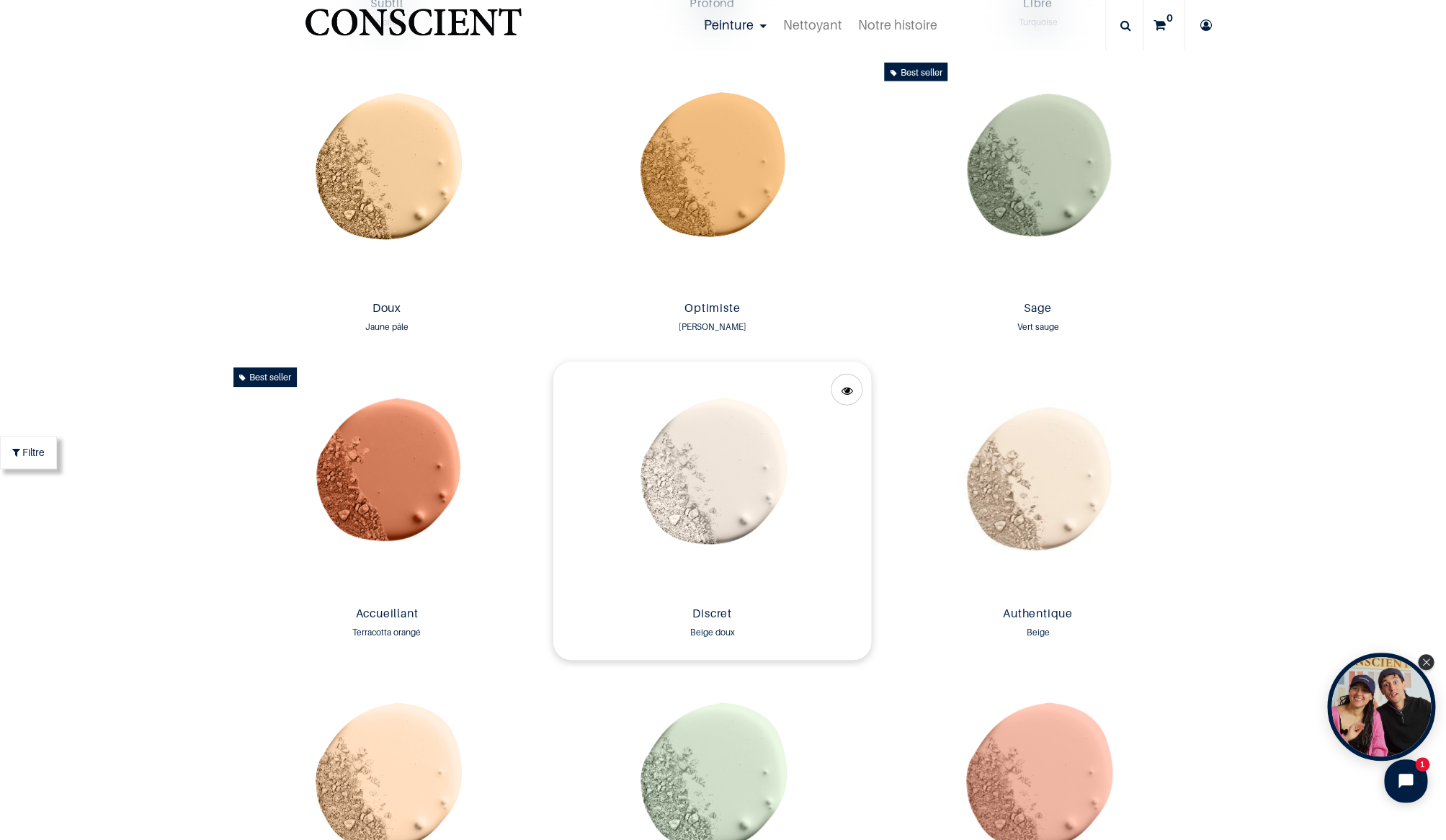
scroll to position [1594, 0]
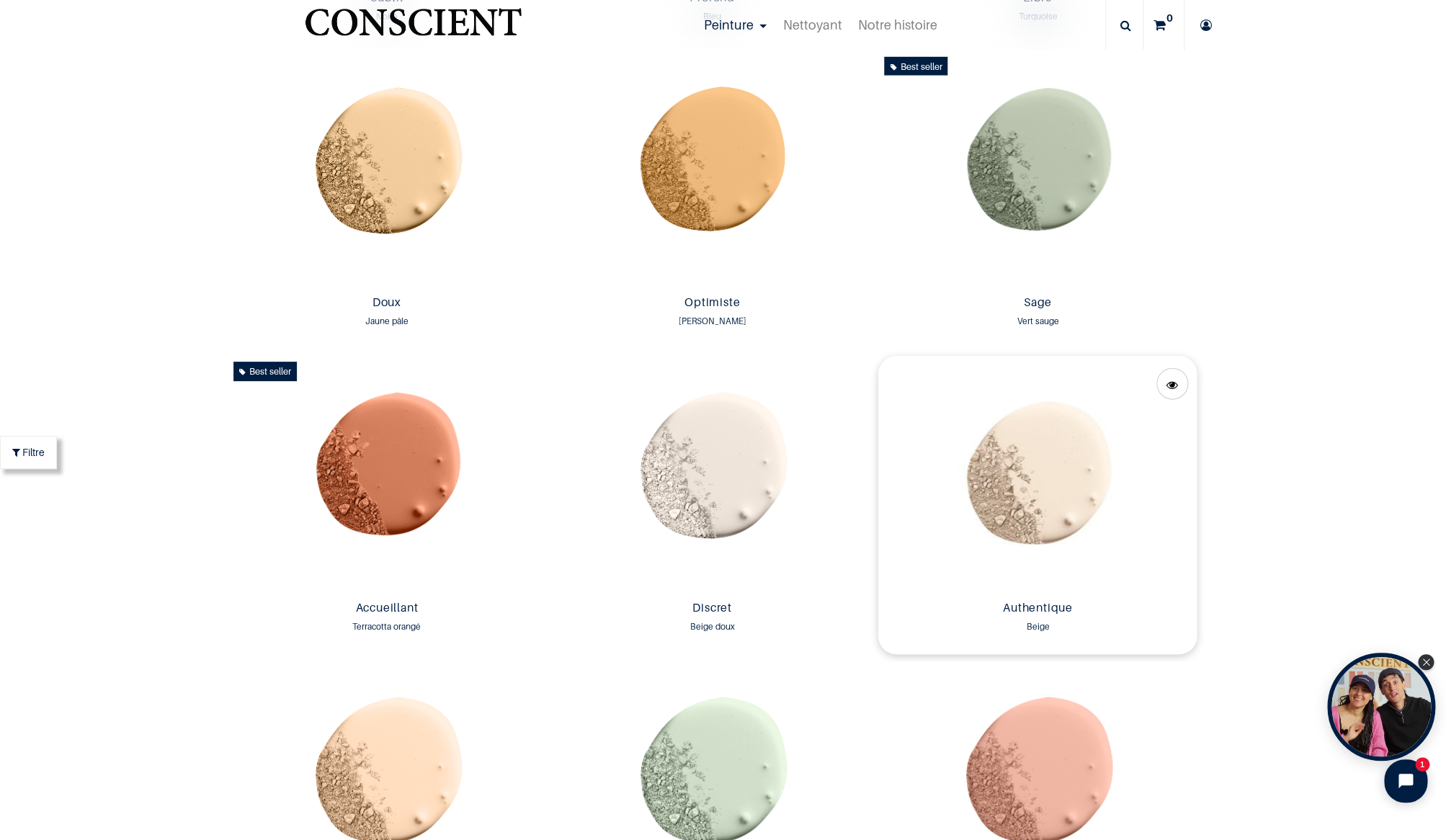
click at [1033, 506] on img at bounding box center [1038, 475] width 319 height 239
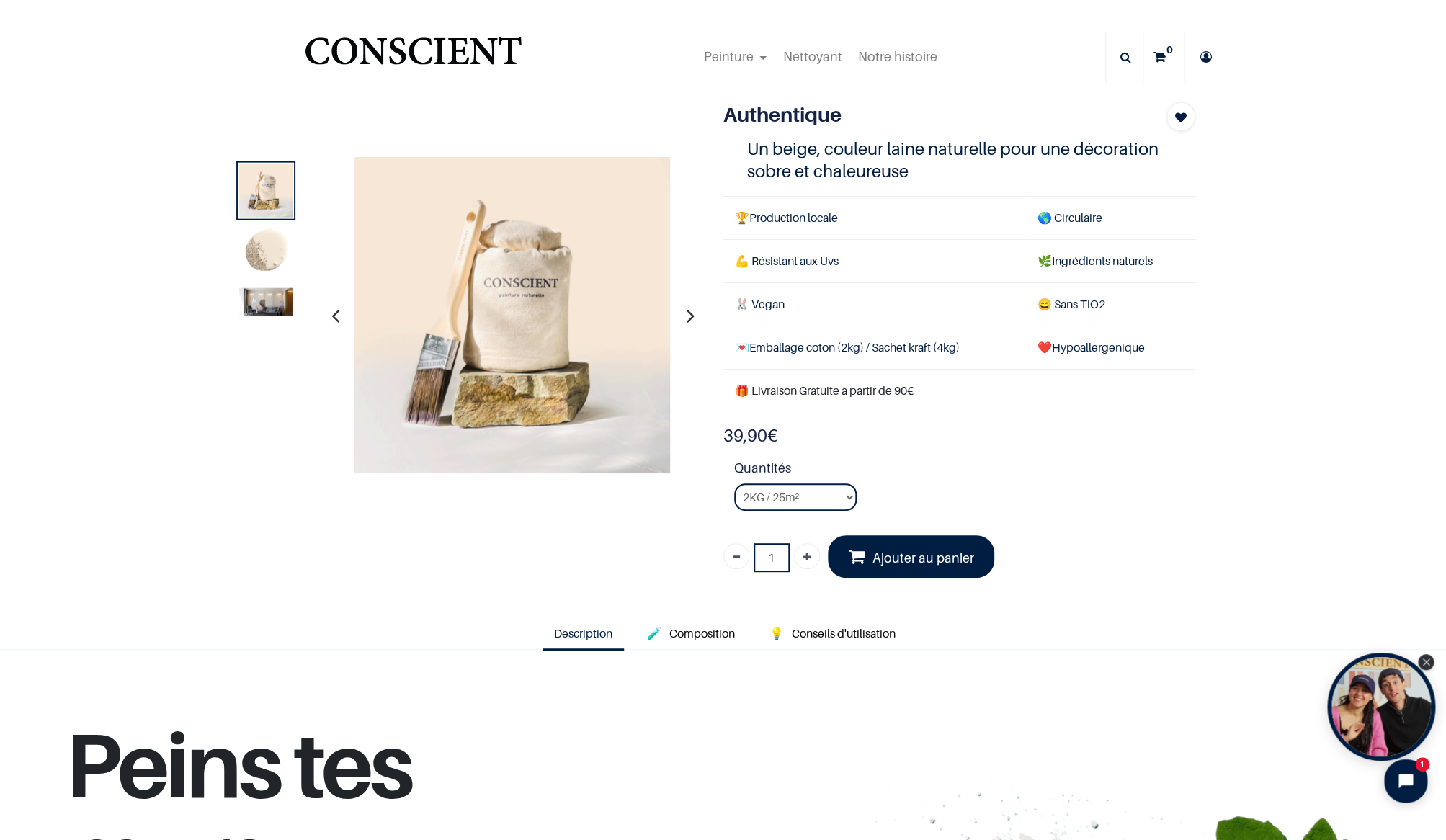
click at [276, 301] on img at bounding box center [266, 301] width 53 height 28
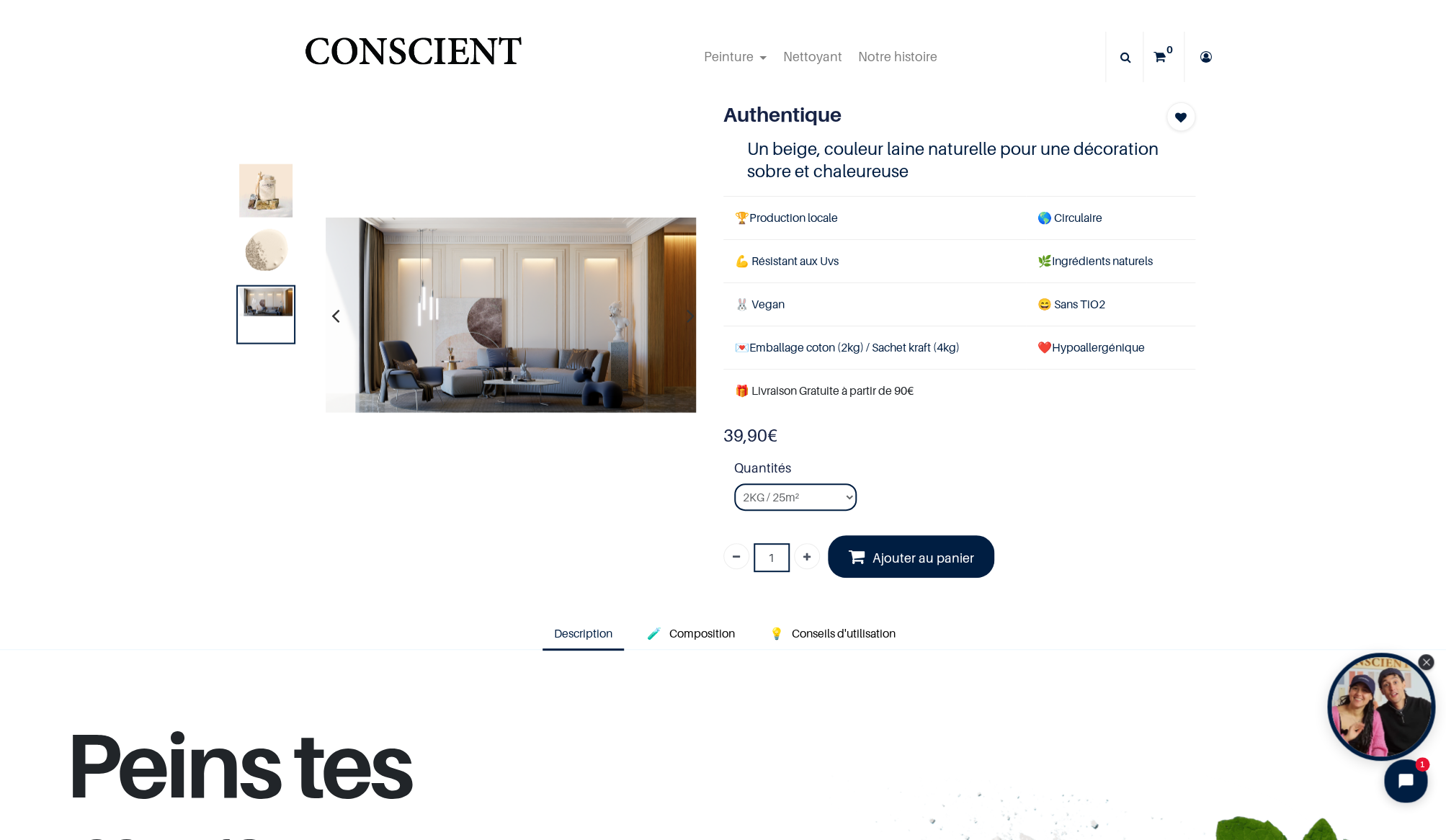
click at [535, 342] on img at bounding box center [510, 315] width 371 height 196
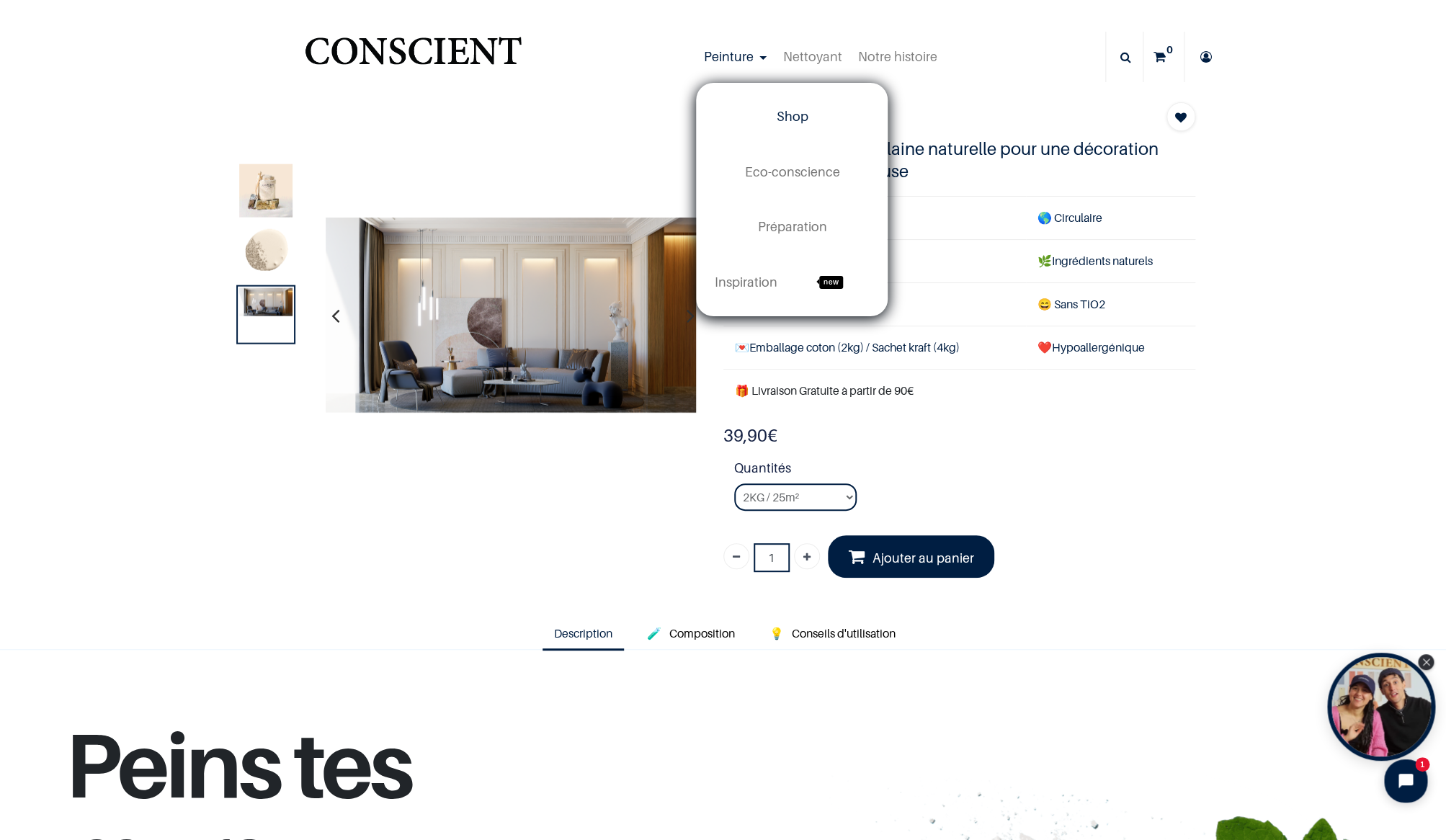
click at [785, 109] on link "Shop" at bounding box center [792, 117] width 190 height 55
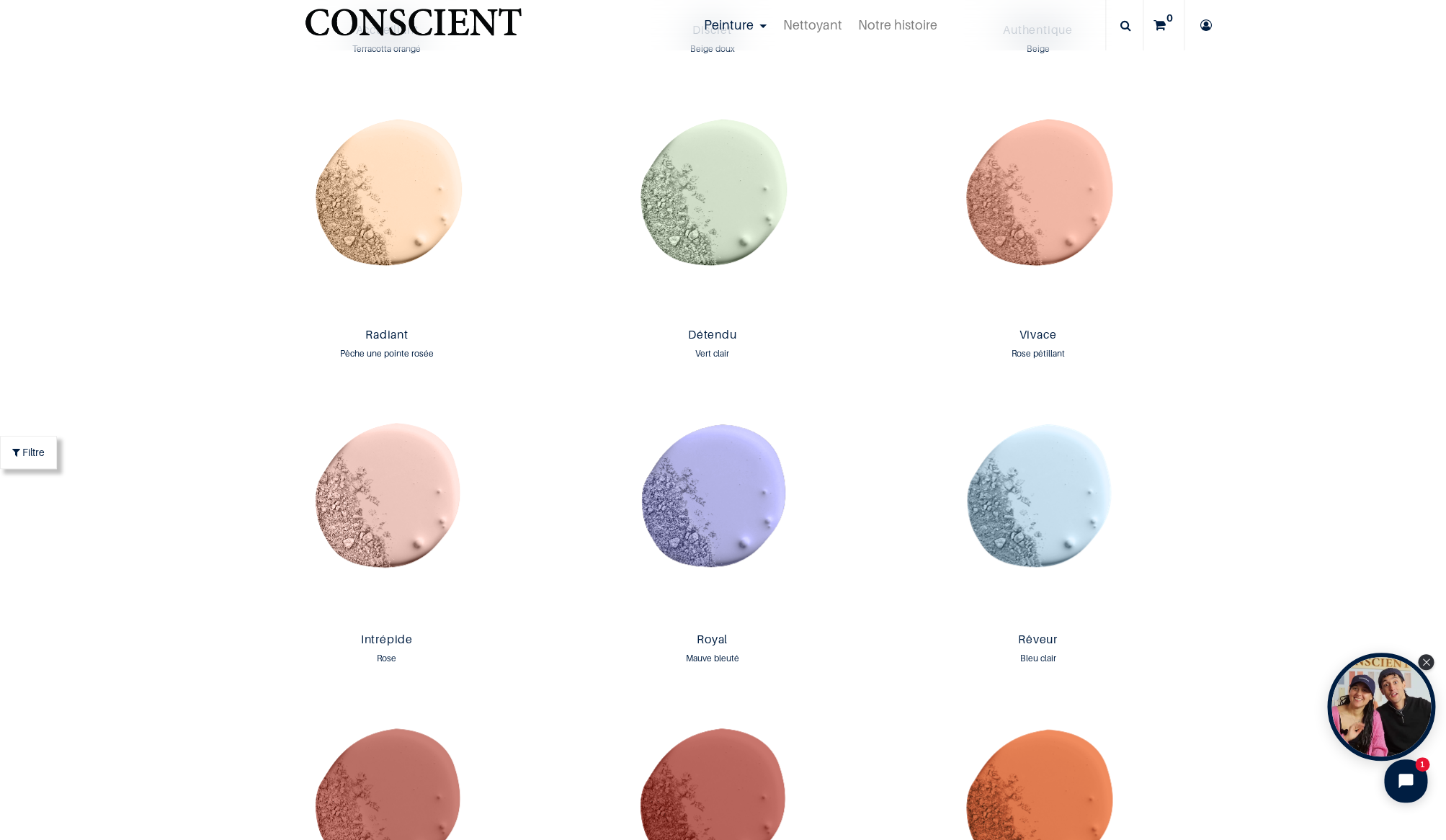
scroll to position [2105, 0]
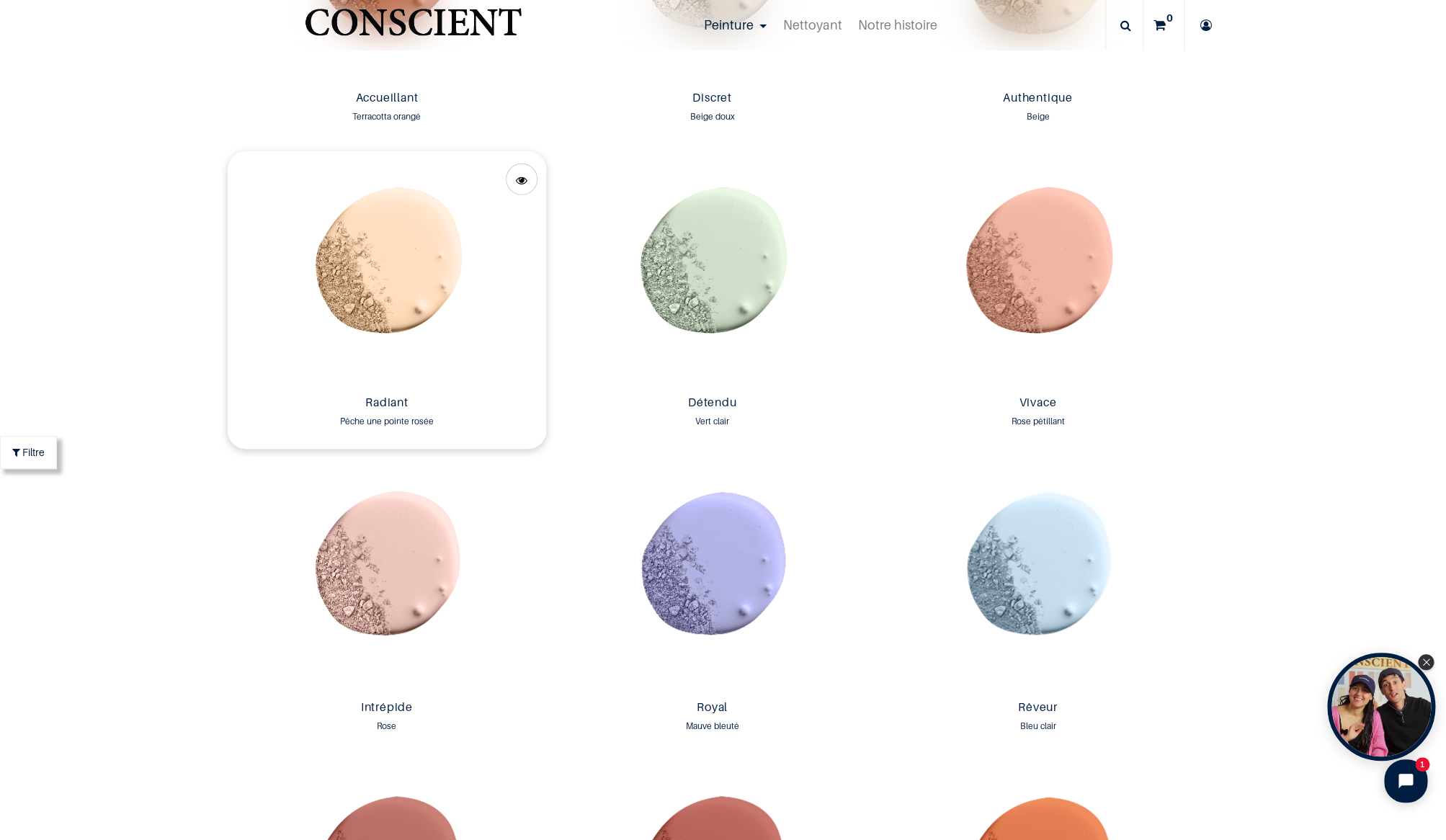
click at [394, 288] on img at bounding box center [387, 271] width 319 height 239
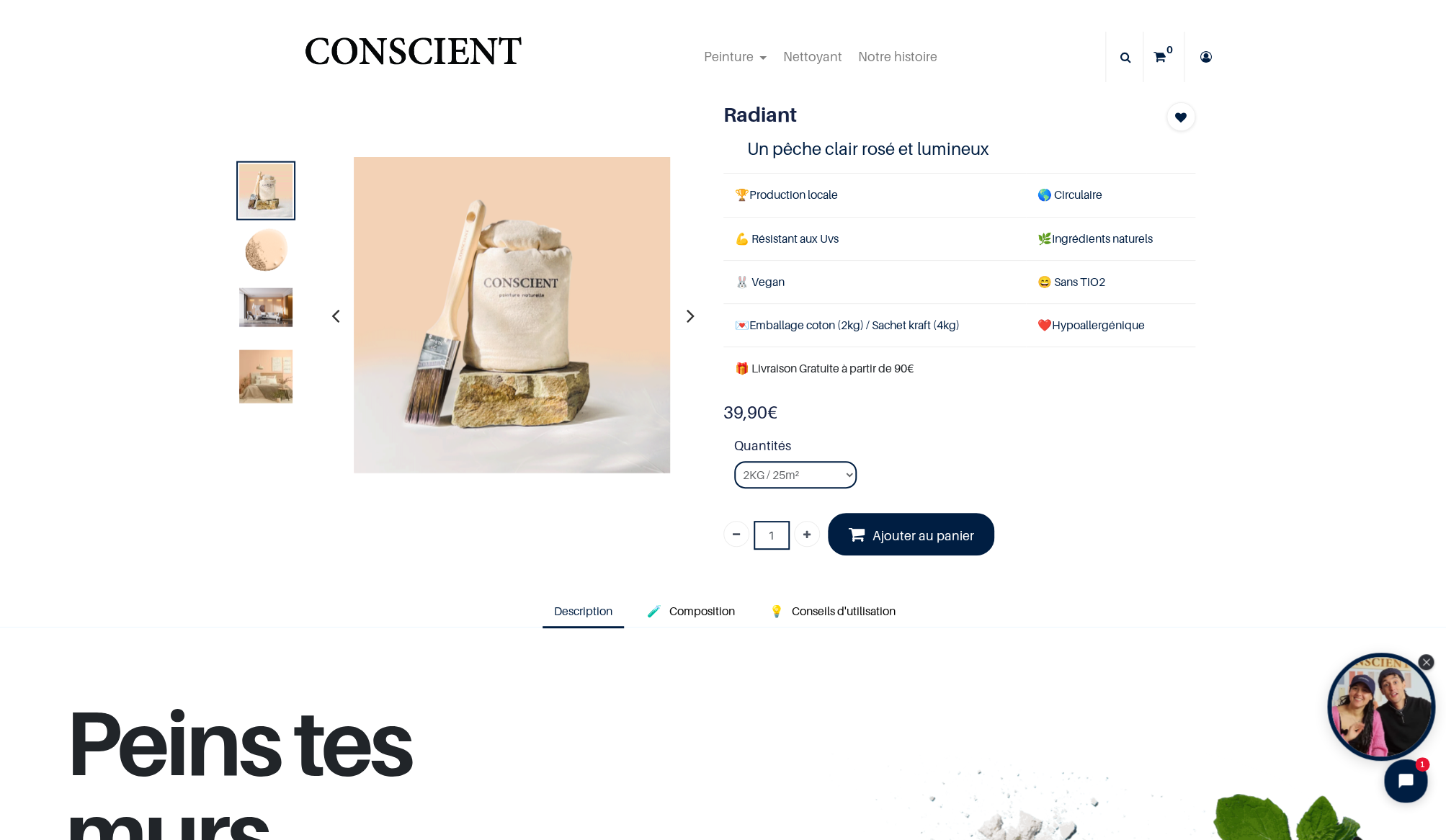
click at [269, 373] on img at bounding box center [266, 376] width 53 height 53
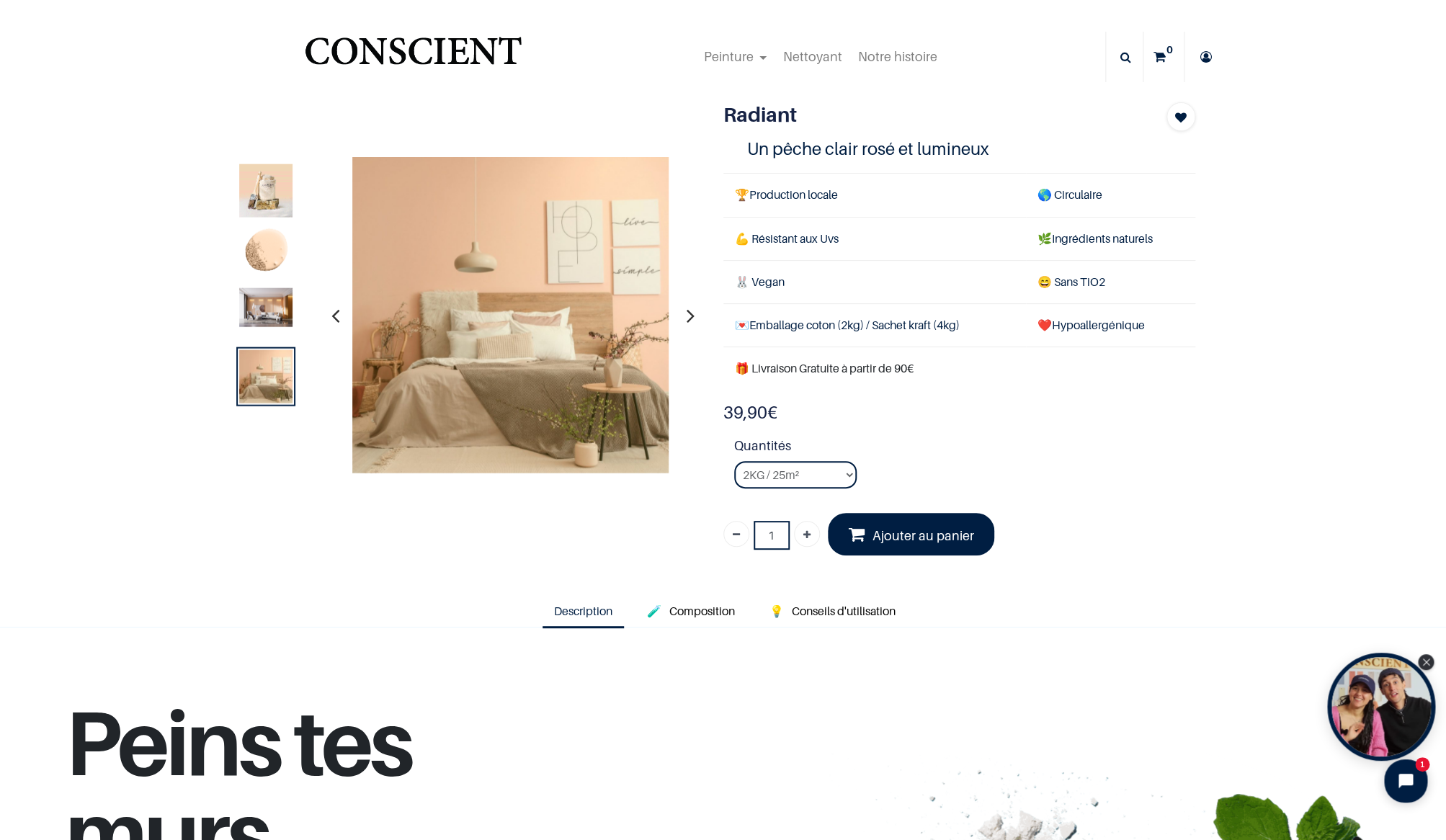
click at [265, 305] on img at bounding box center [266, 307] width 53 height 39
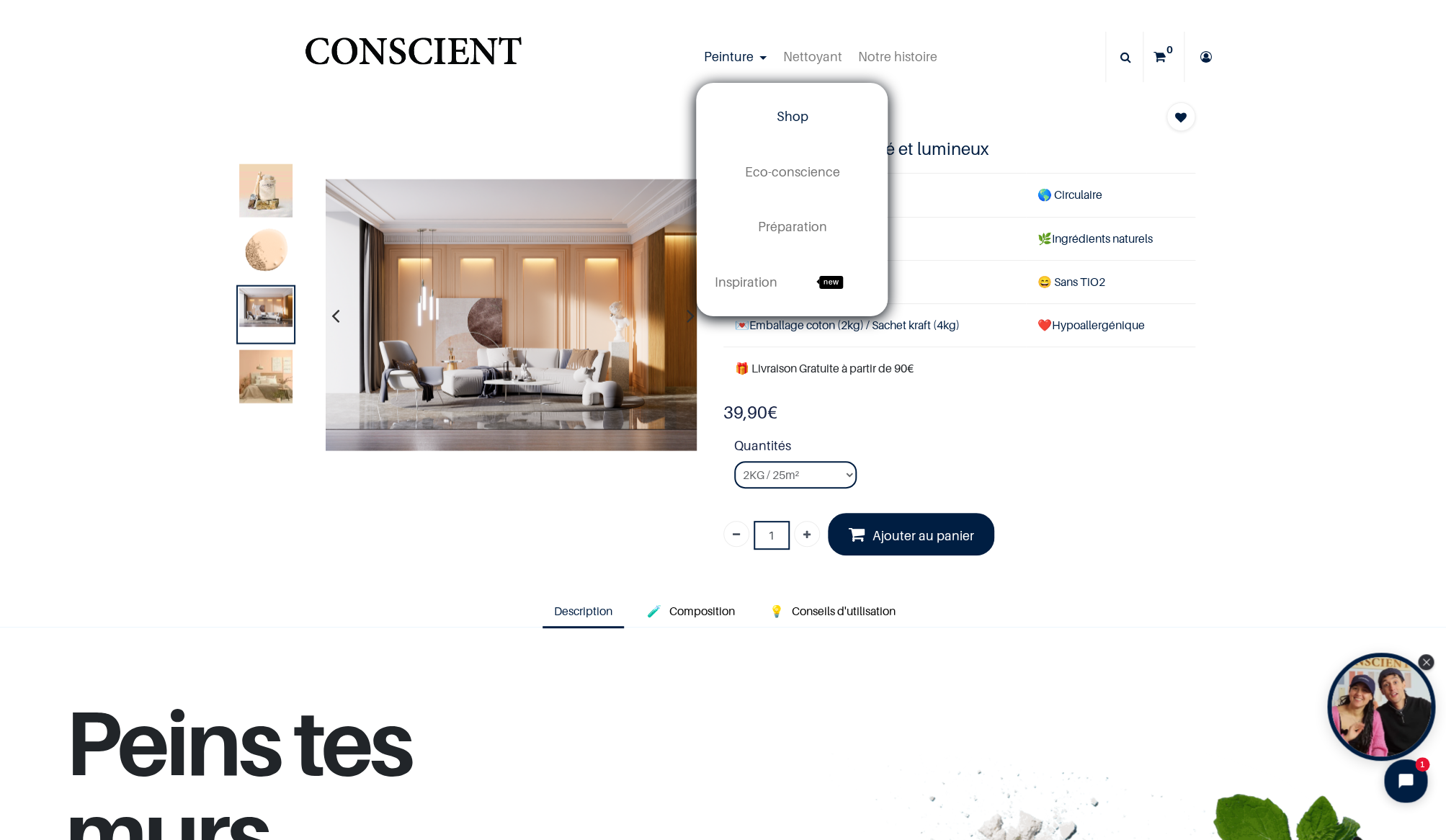
click at [766, 111] on link "Shop" at bounding box center [792, 117] width 190 height 55
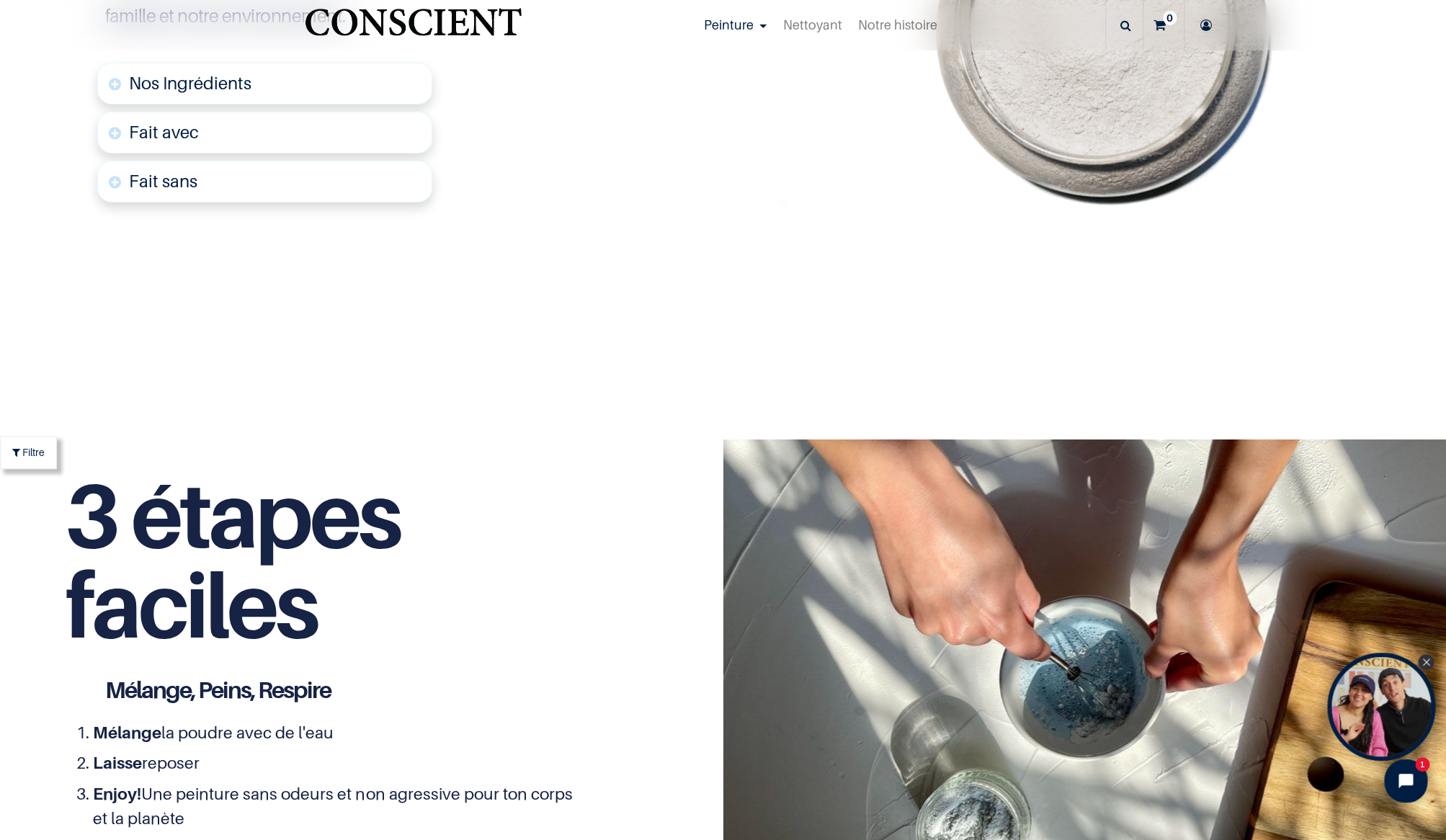
scroll to position [5313, 0]
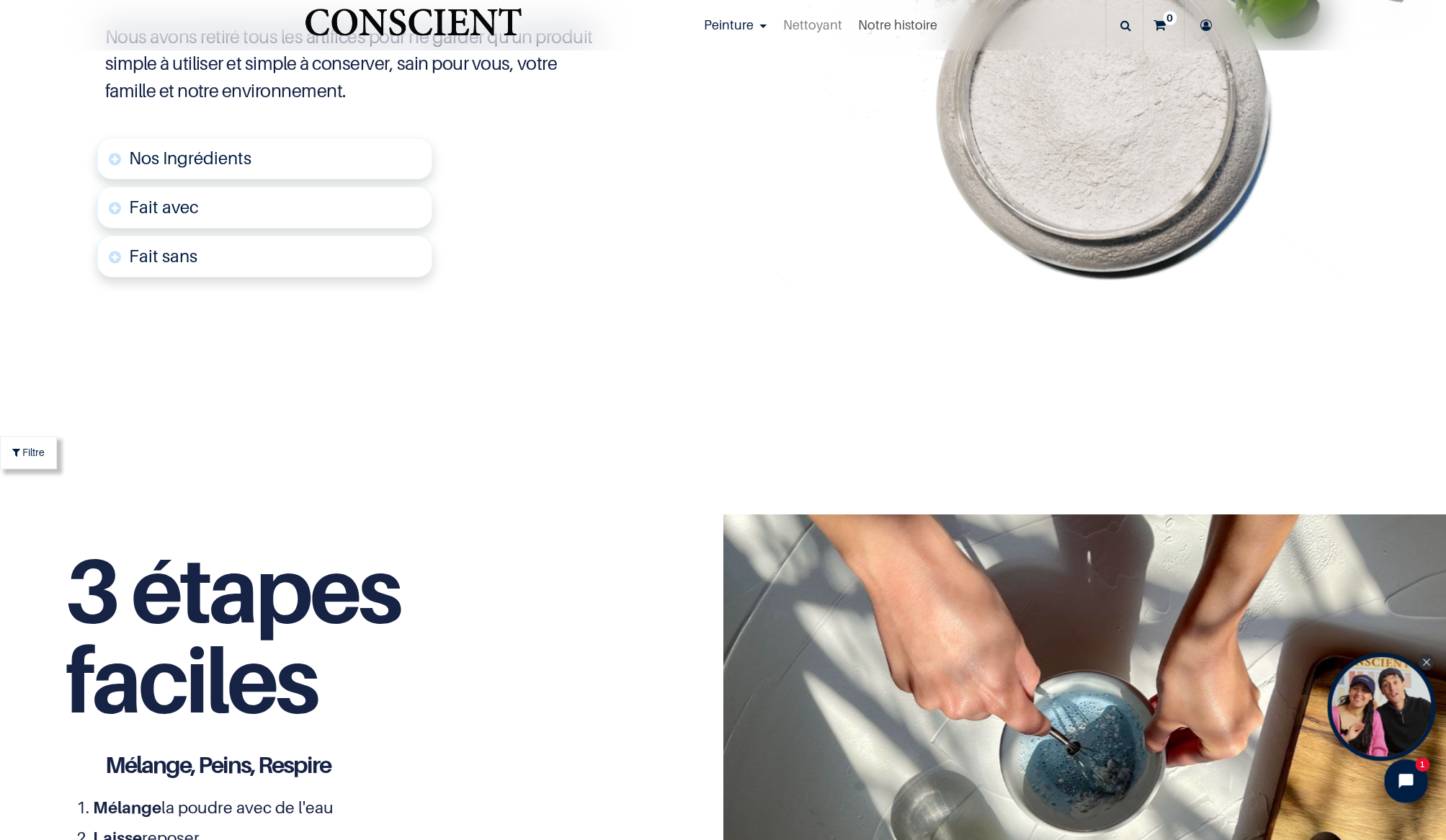
click at [897, 34] on link "Notre histoire" at bounding box center [897, 25] width 95 height 50
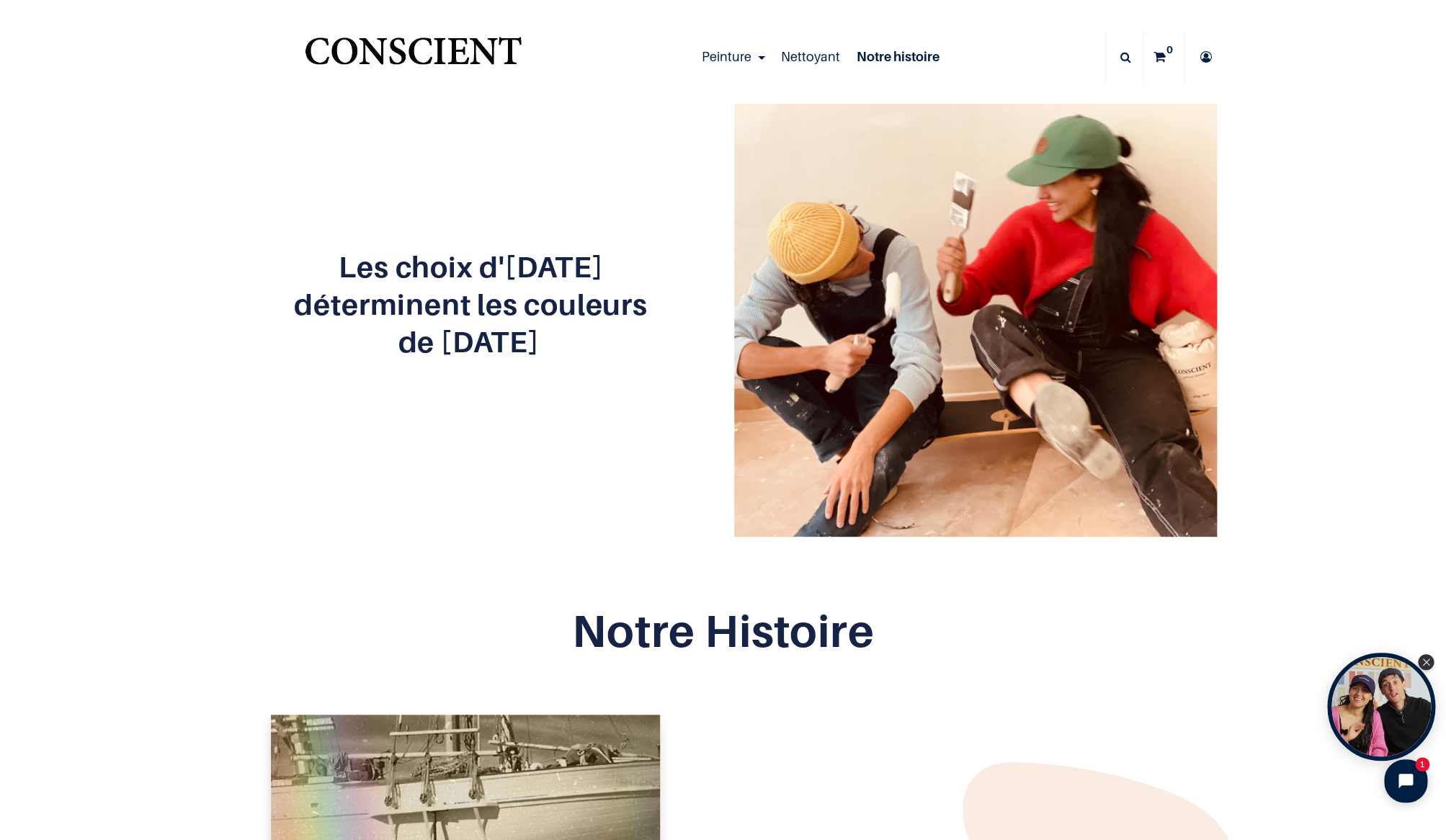
click at [807, 60] on span "Nettoyant" at bounding box center [810, 56] width 59 height 15
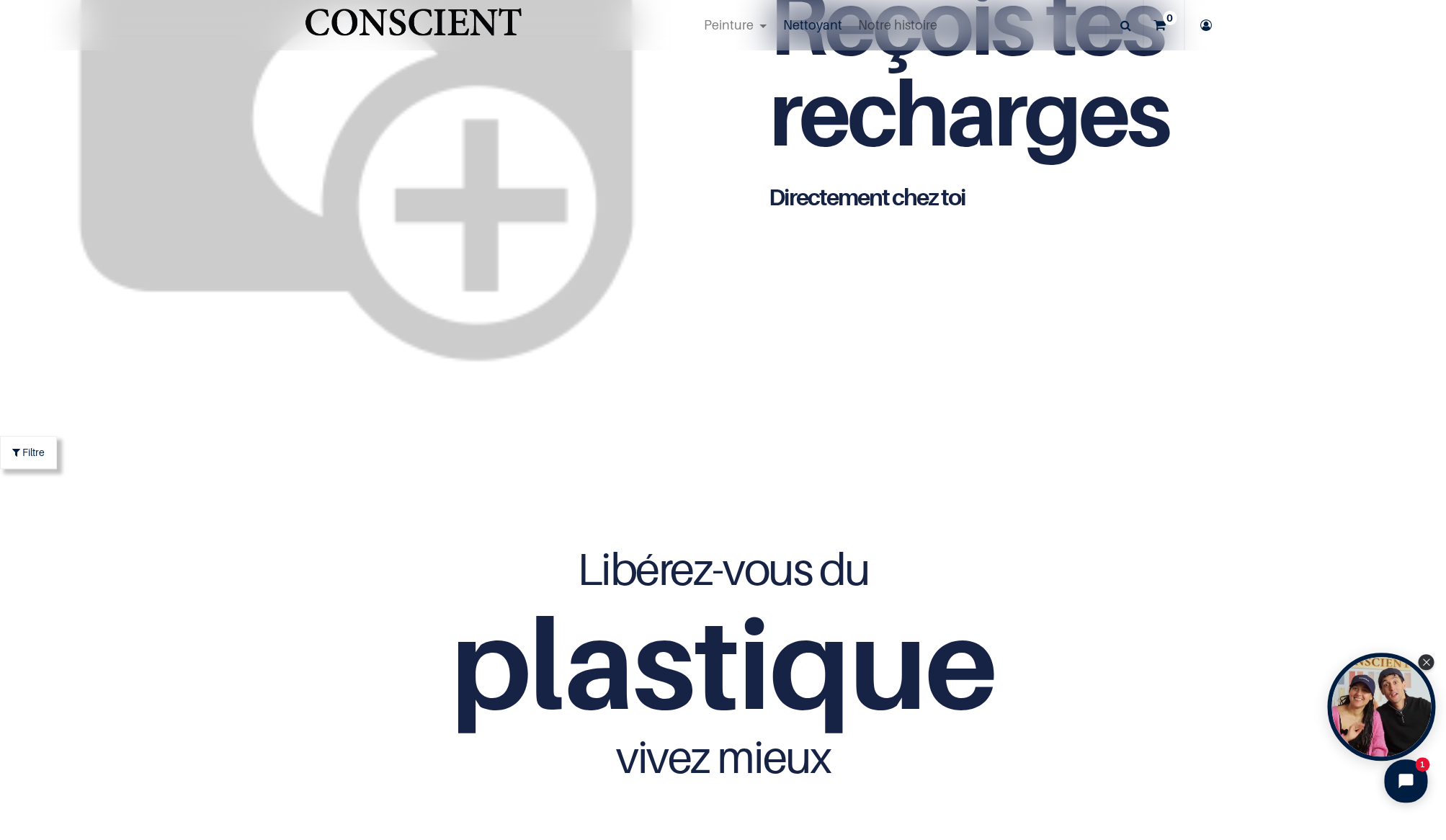
scroll to position [3807, 0]
